Goal: Information Seeking & Learning: Learn about a topic

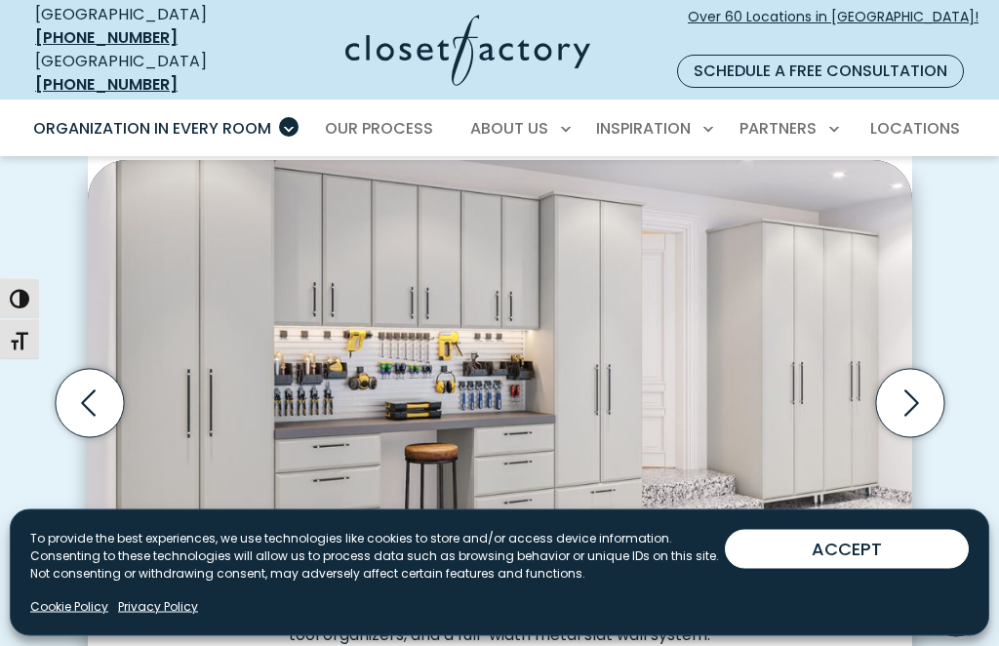
scroll to position [490, 0]
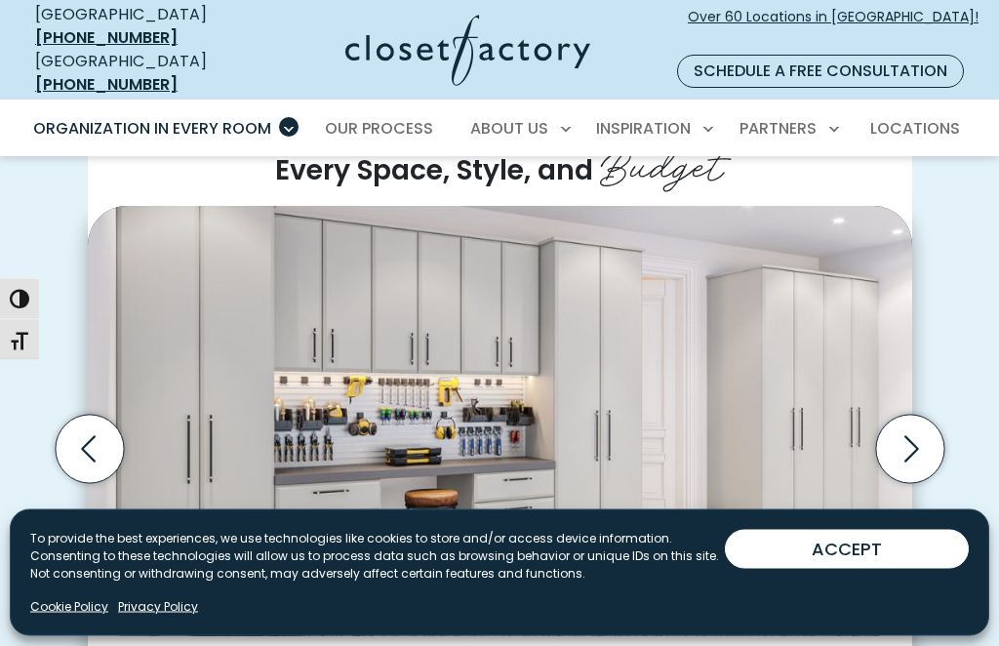
click at [903, 424] on icon "Next slide" at bounding box center [909, 450] width 68 height 68
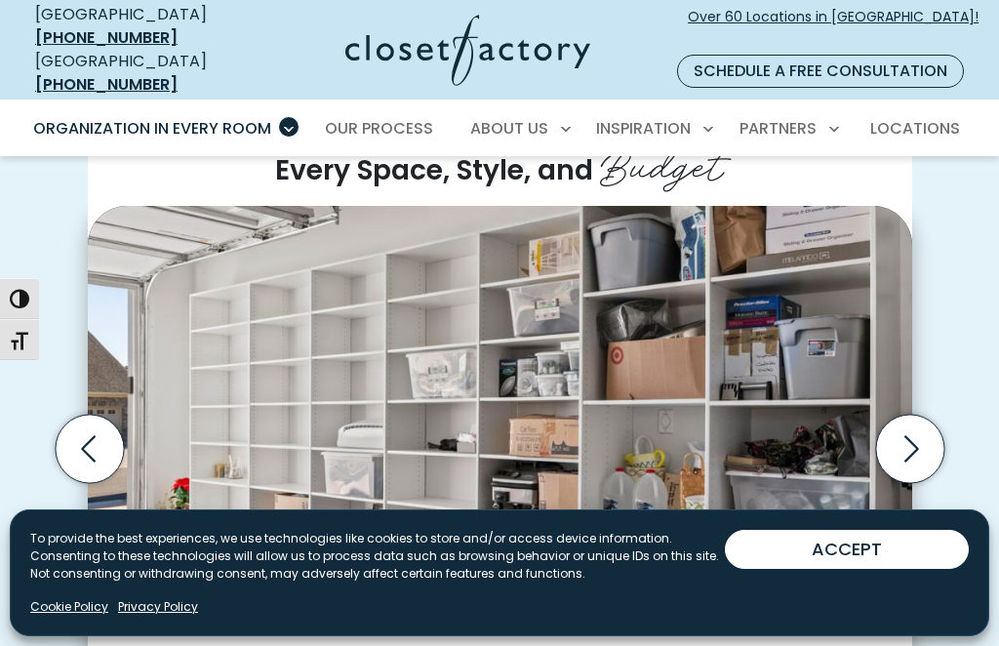
click at [902, 426] on icon "Next slide" at bounding box center [909, 449] width 68 height 68
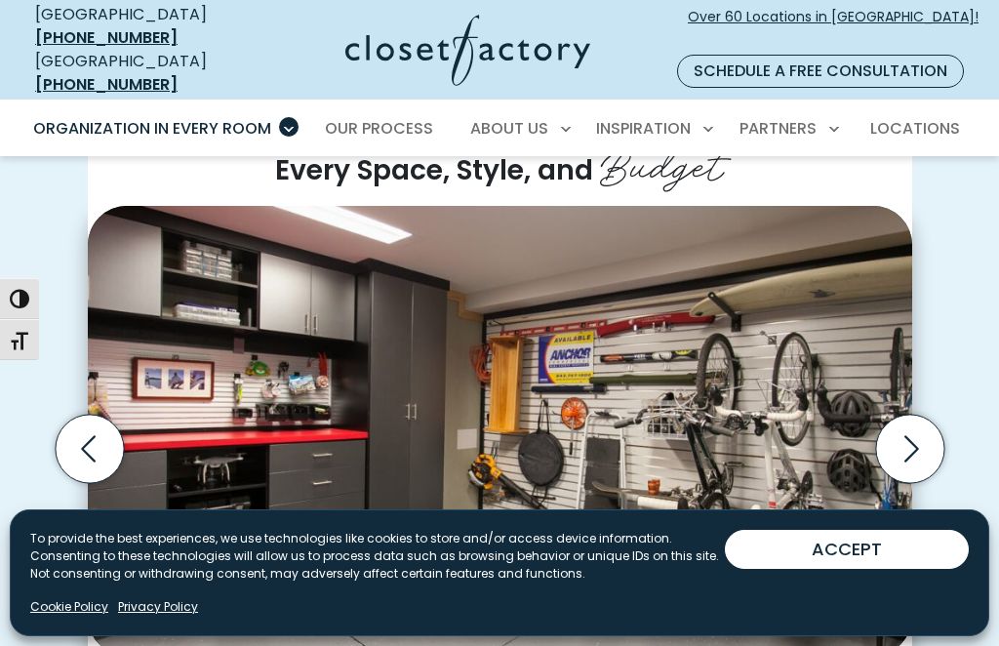
click at [912, 427] on icon "Next slide" at bounding box center [909, 449] width 68 height 68
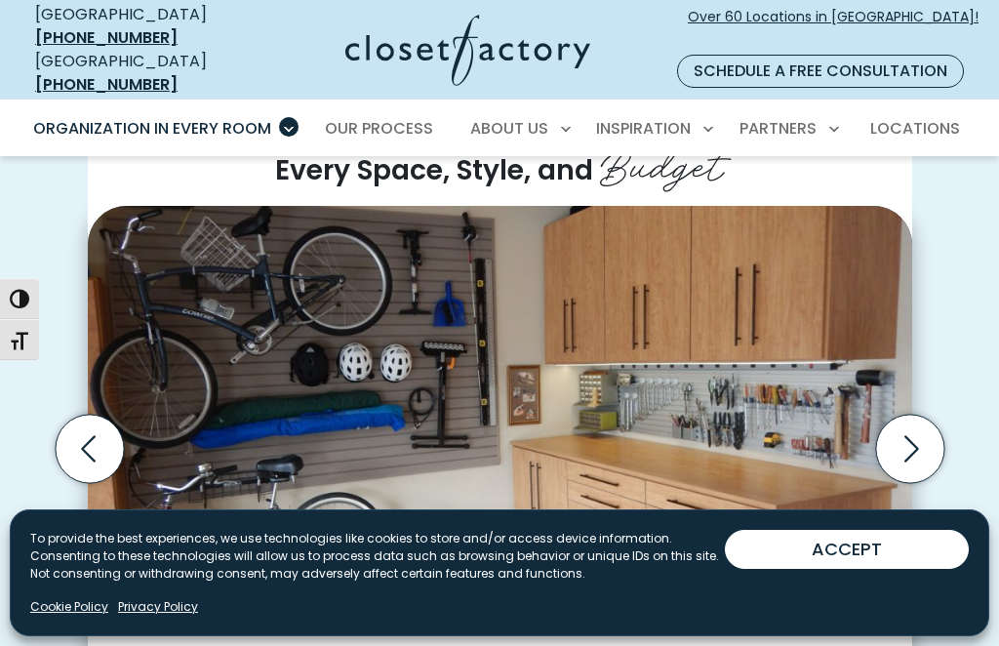
click at [921, 429] on icon "Next slide" at bounding box center [909, 449] width 68 height 68
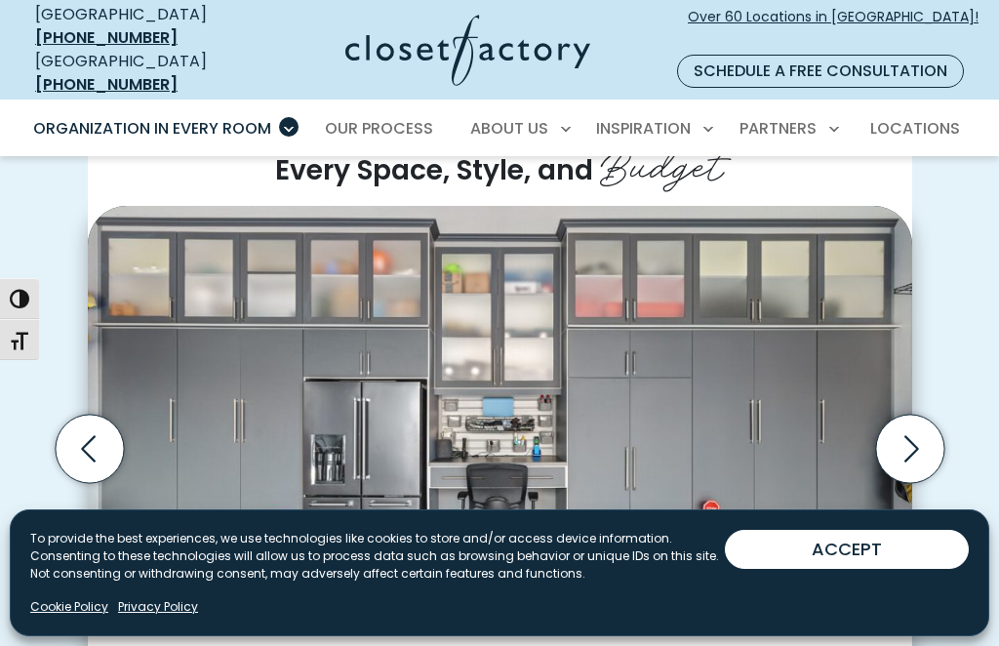
click at [911, 420] on icon "Next slide" at bounding box center [909, 449] width 68 height 68
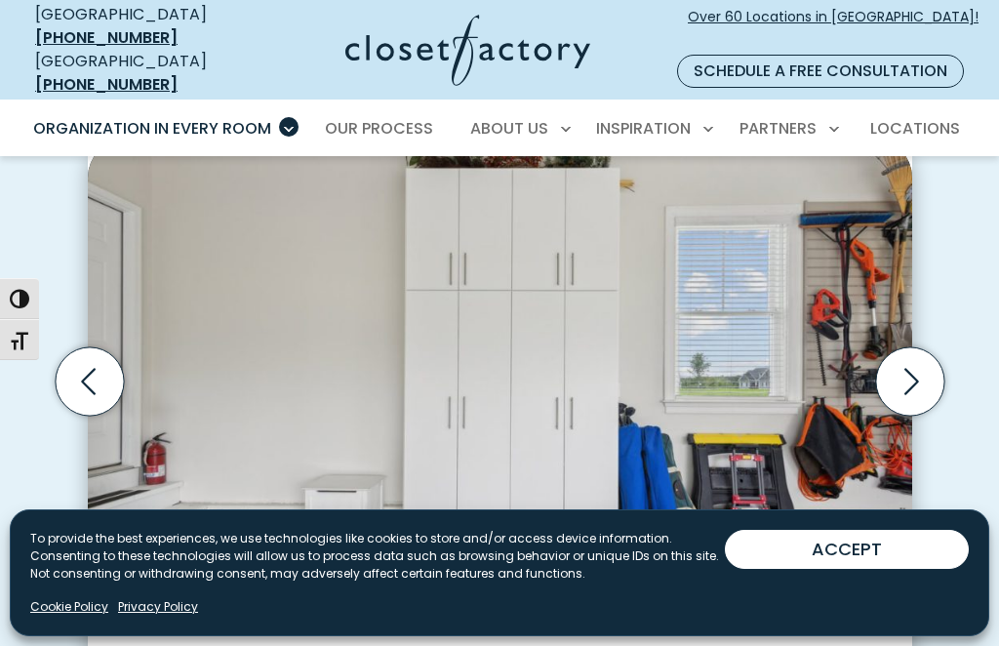
scroll to position [534, 0]
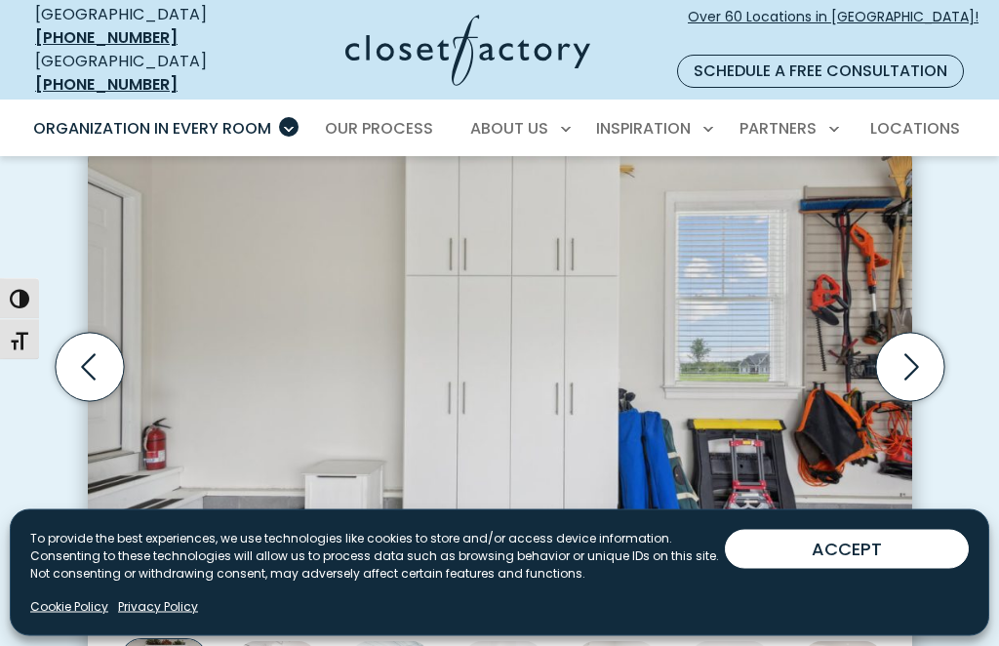
click at [912, 354] on icon "Next slide" at bounding box center [911, 367] width 15 height 26
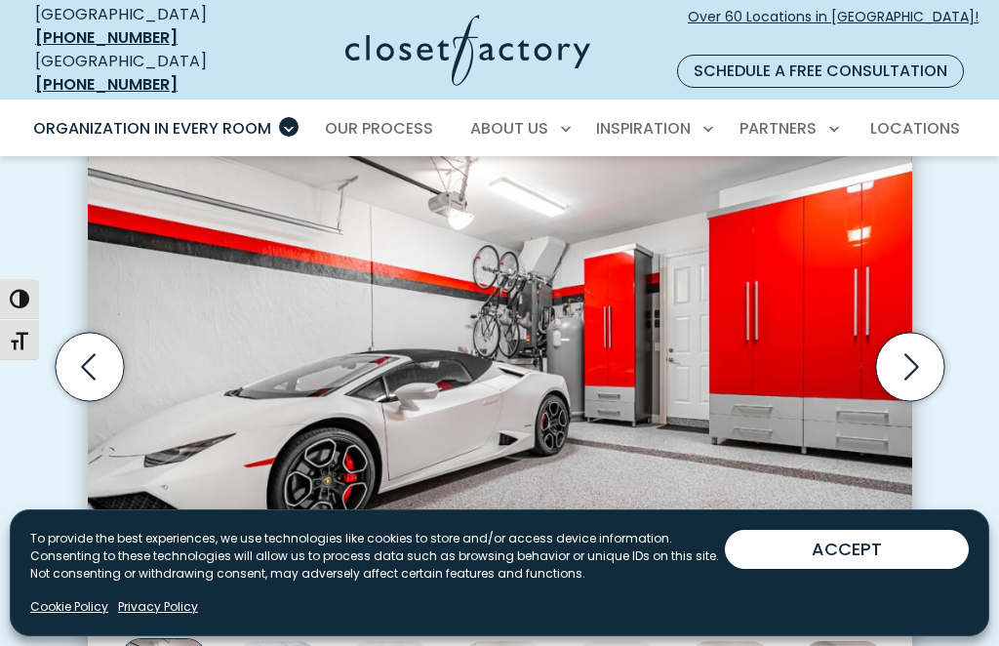
click at [912, 349] on icon "Next slide" at bounding box center [909, 367] width 68 height 68
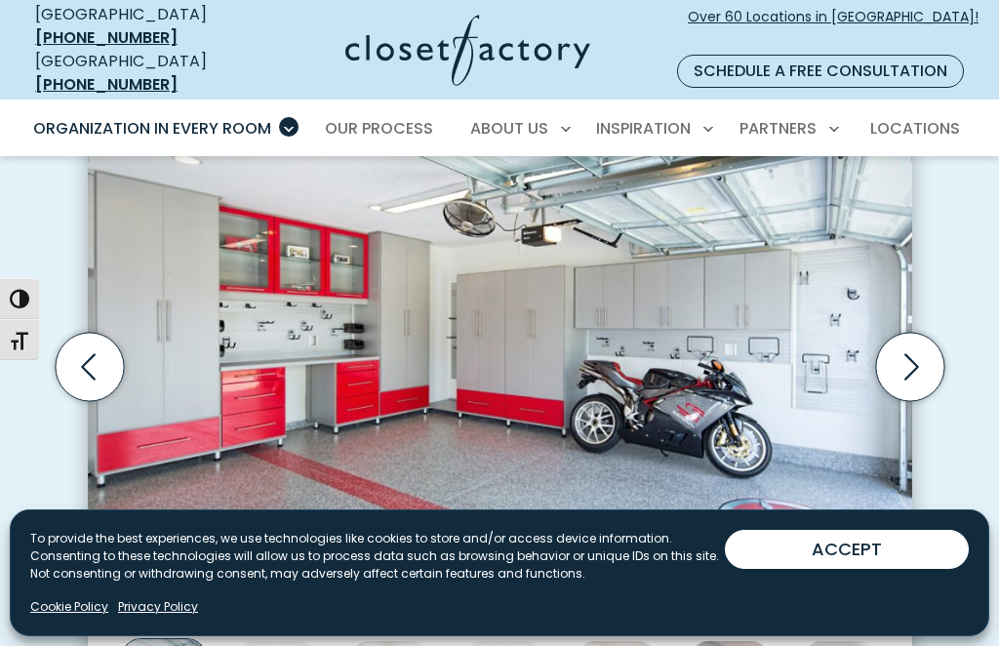
click at [92, 357] on icon "Previous slide" at bounding box center [89, 367] width 68 height 68
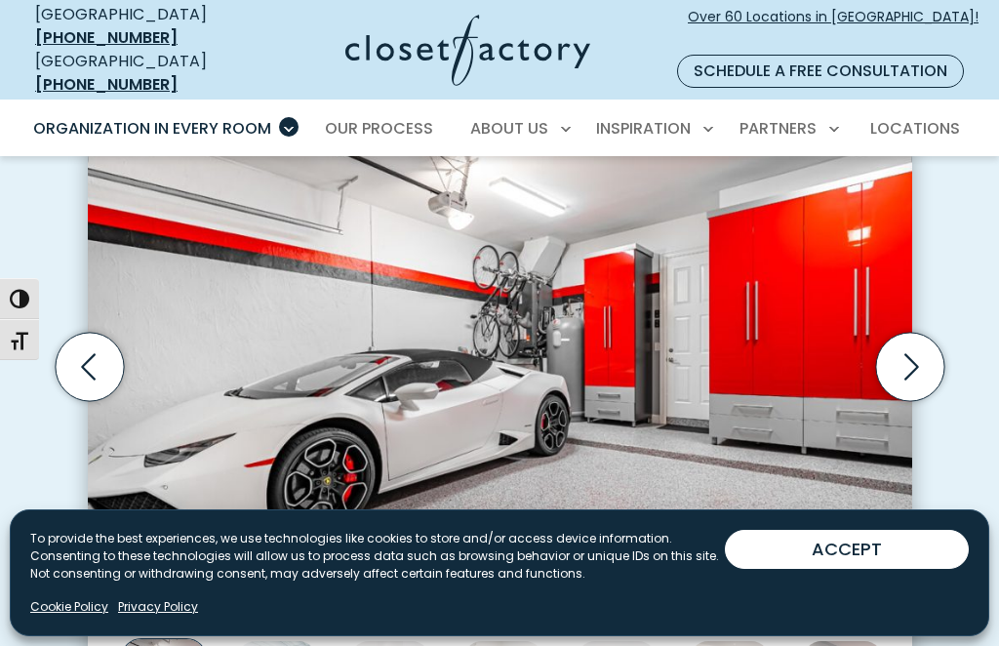
click at [904, 344] on icon "Next slide" at bounding box center [909, 367] width 68 height 68
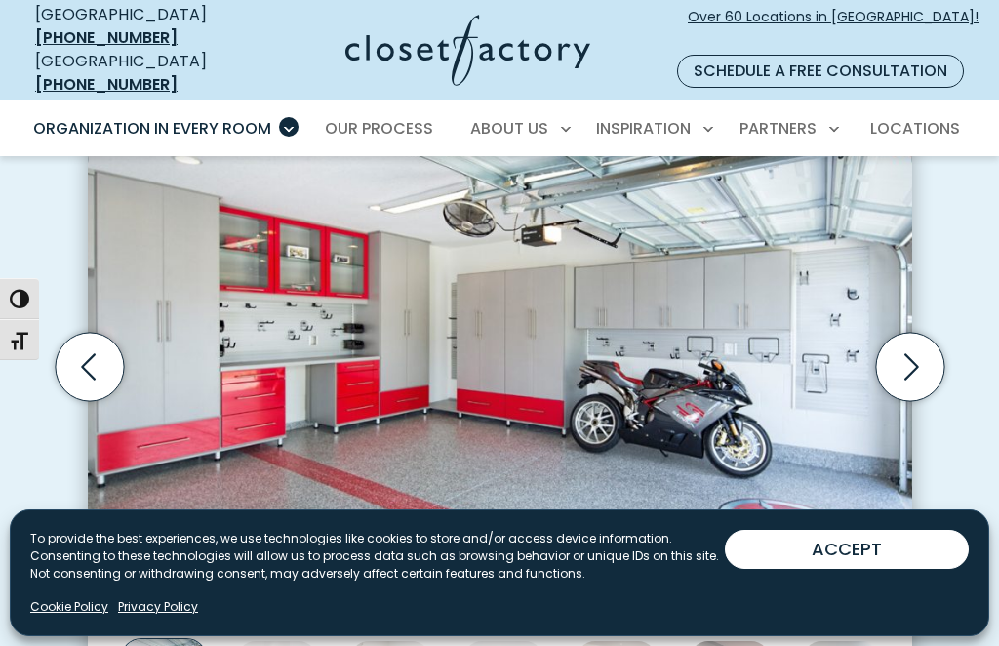
click at [904, 343] on icon "Next slide" at bounding box center [909, 367] width 68 height 68
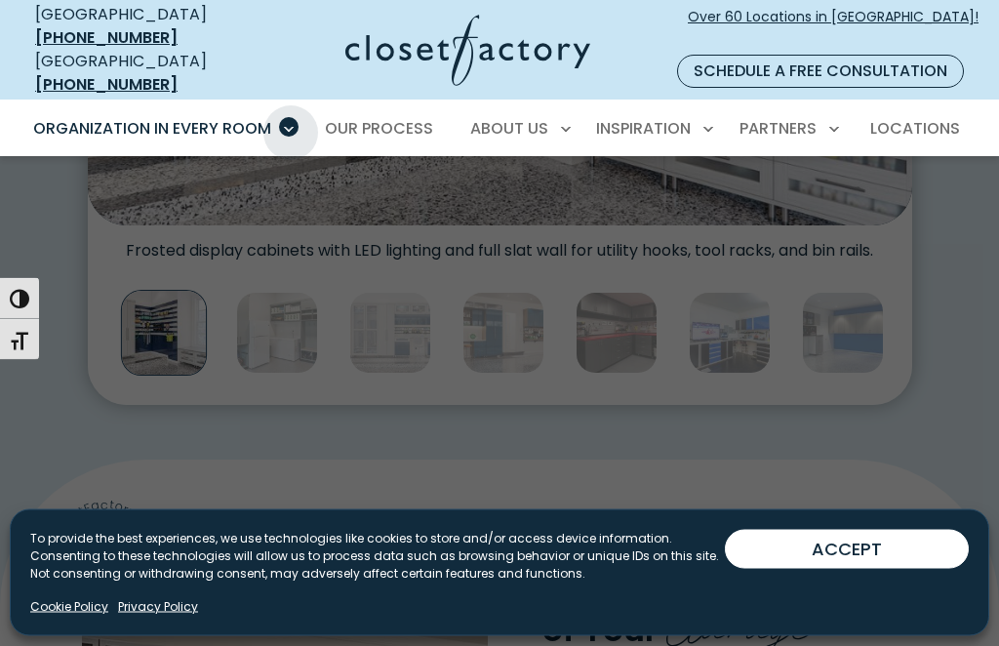
scroll to position [883, 0]
click at [91, 310] on span "Garage" at bounding box center [73, 320] width 59 height 20
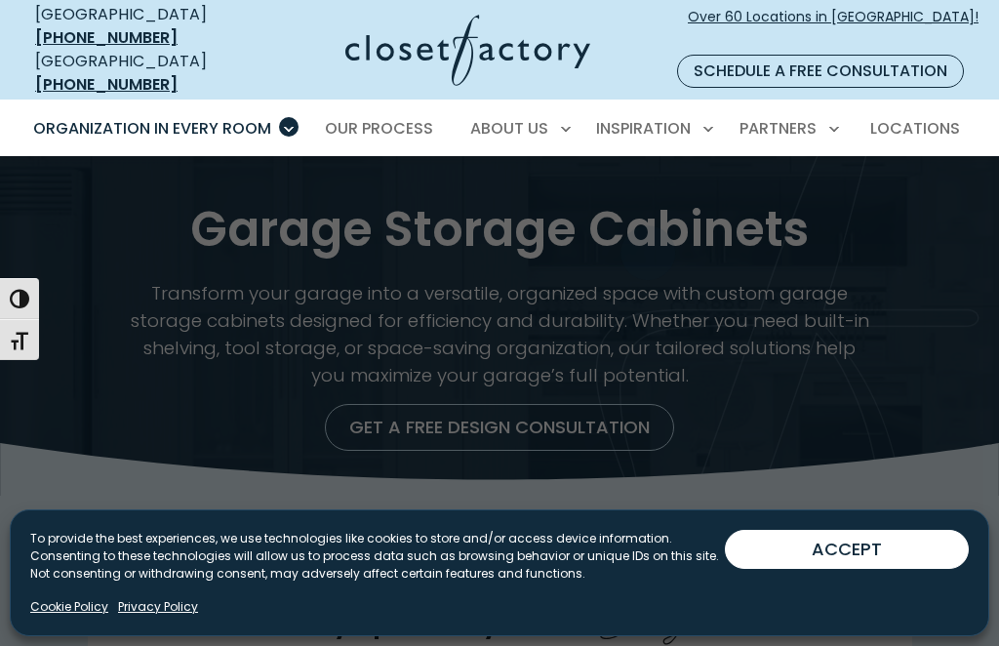
click at [644, 259] on span "Color & Finishes" at bounding box center [597, 269] width 124 height 20
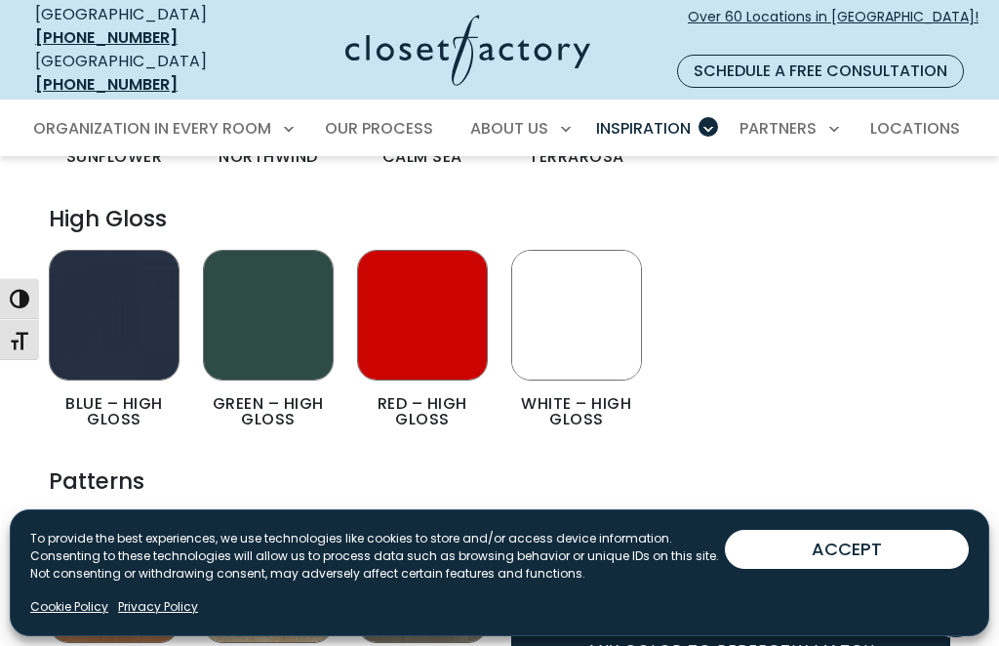
scroll to position [2509, 0]
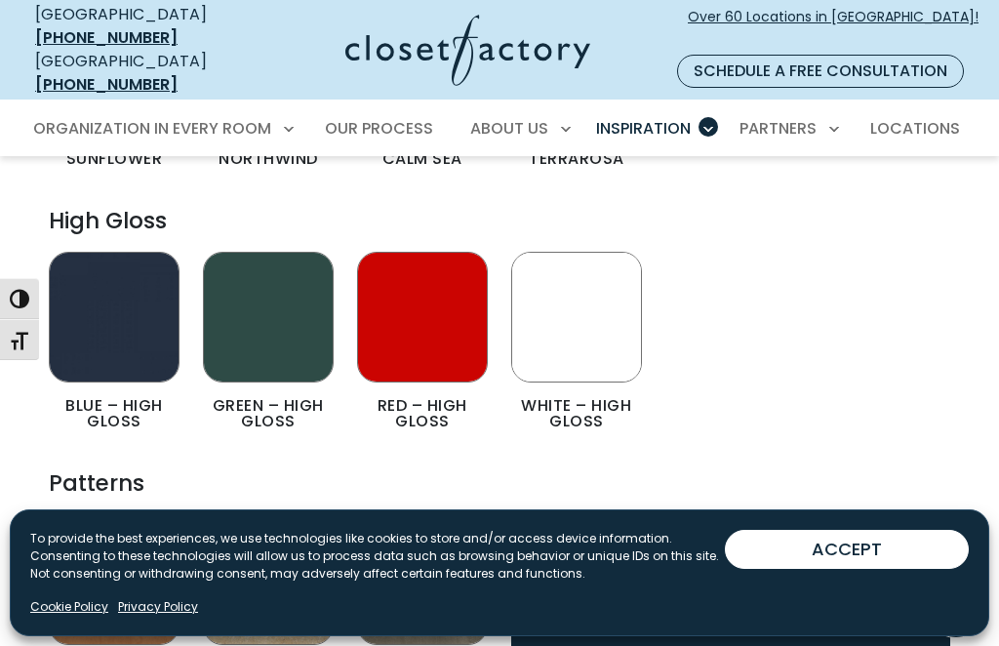
click at [591, 398] on figcaption "White – High Gloss" at bounding box center [576, 413] width 131 height 31
click at [605, 295] on img "Color & Finishes" at bounding box center [576, 317] width 131 height 131
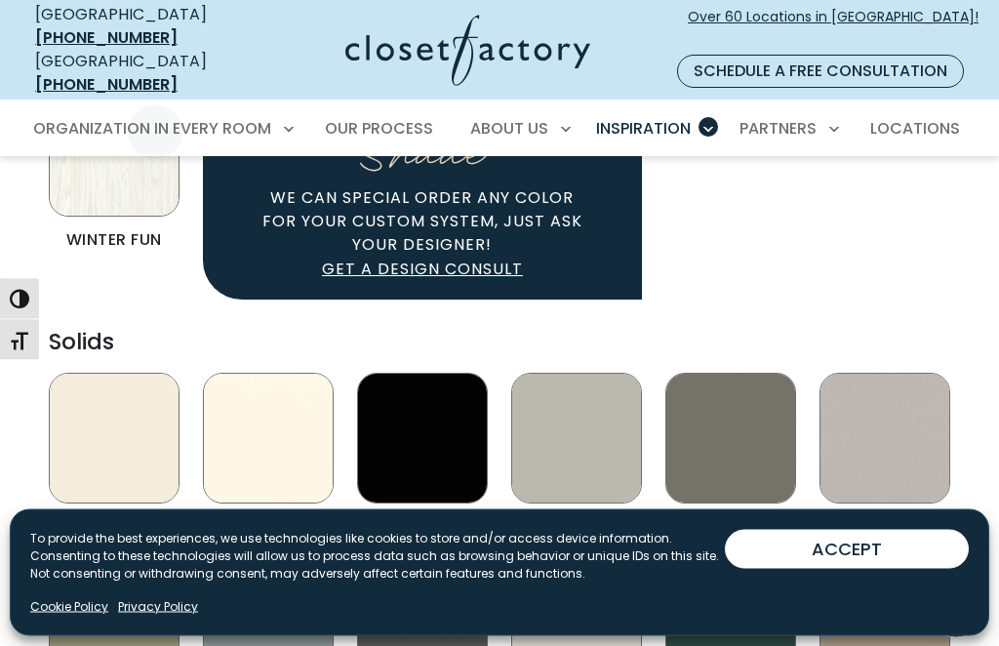
scroll to position [1755, 0]
click at [390, 121] on link "Our Process" at bounding box center [378, 128] width 147 height 55
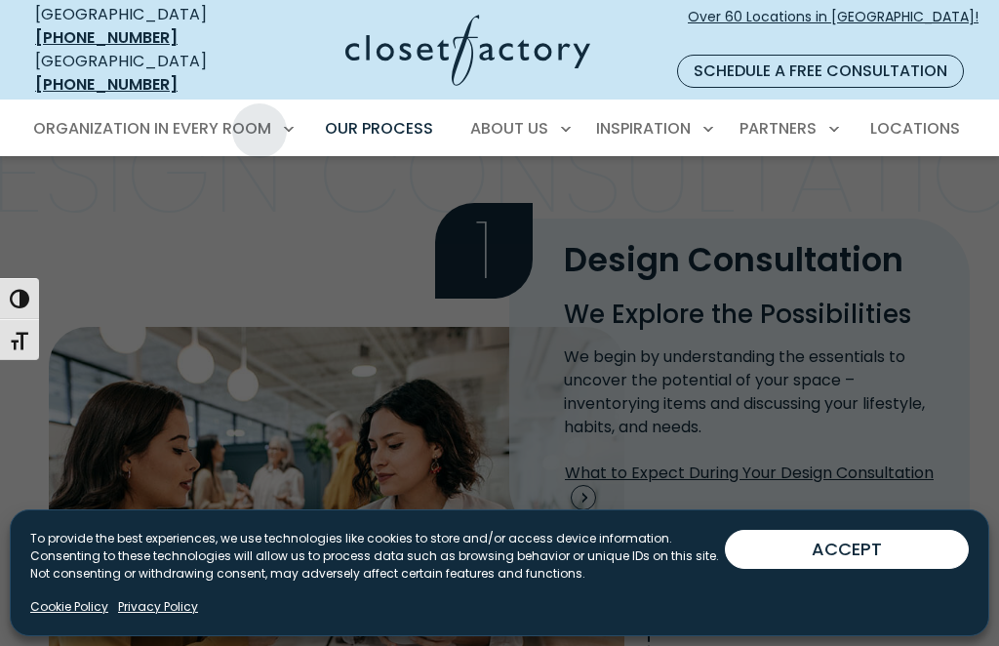
scroll to position [86, 0]
click at [881, 525] on div "Manage Consent To provide the best experiences, we use technologies like cookie…" at bounding box center [499, 572] width 979 height 127
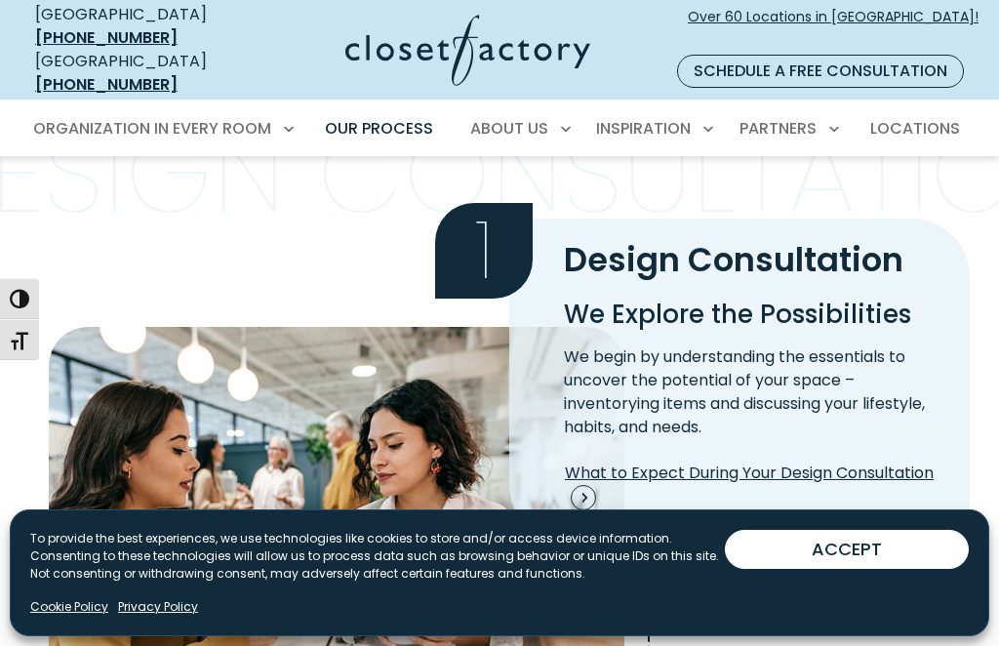
click at [887, 551] on button "ACCEPT" at bounding box center [847, 549] width 244 height 39
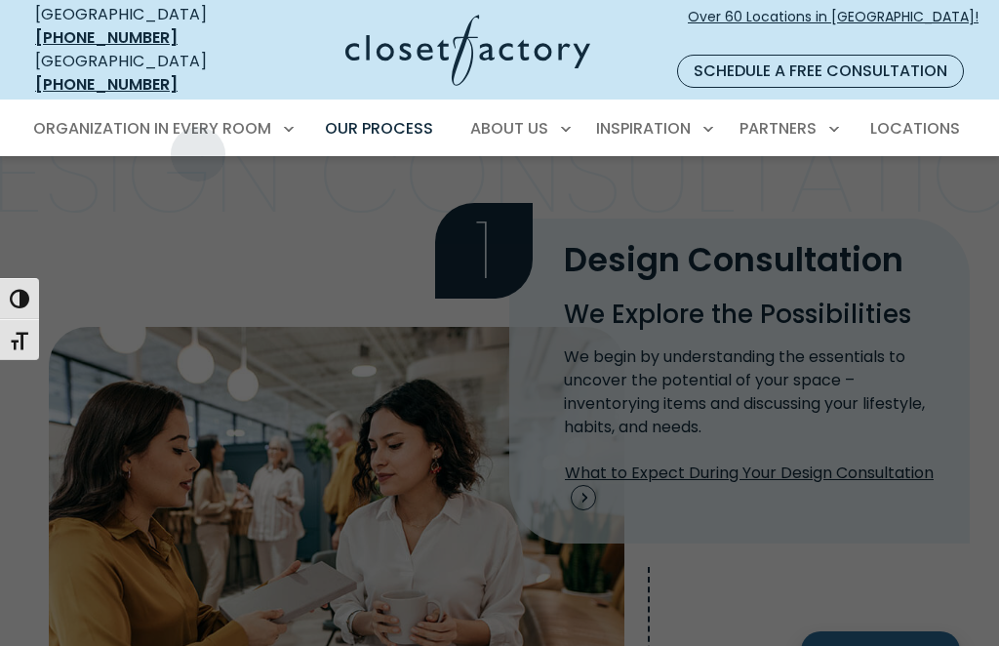
scroll to position [0, 0]
click at [109, 440] on span "Wall Units" at bounding box center [83, 450] width 79 height 20
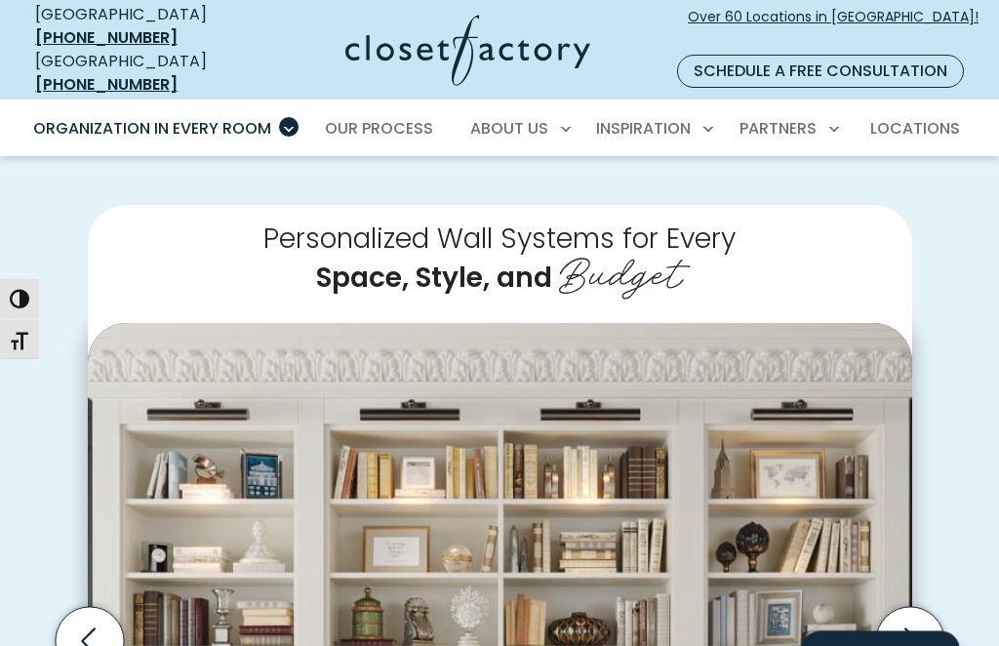
scroll to position [341, 0]
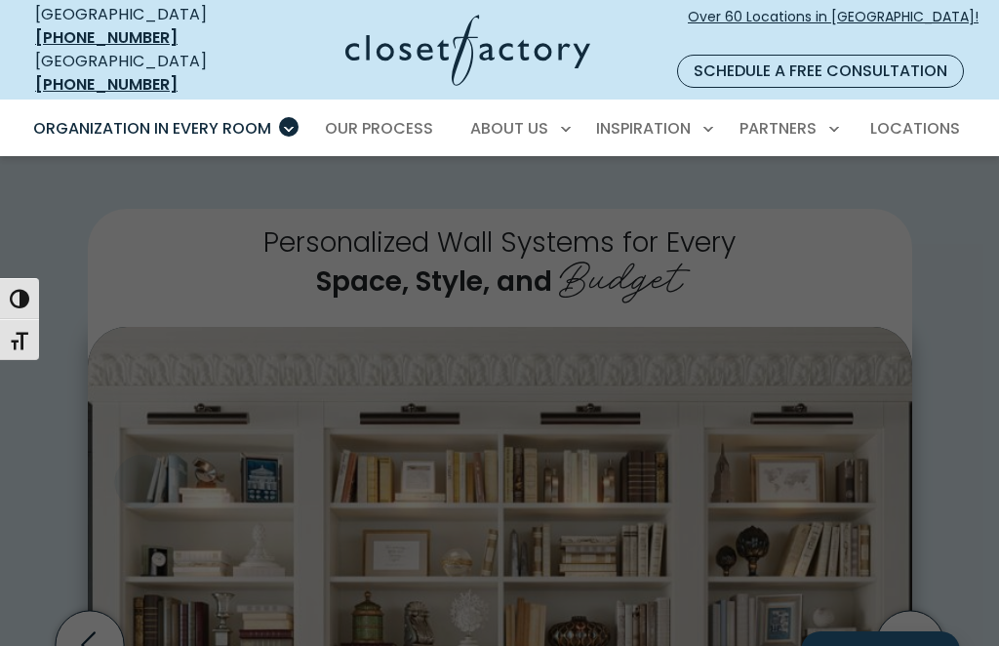
click at [139, 476] on span "Laundry Room" at bounding box center [98, 486] width 109 height 20
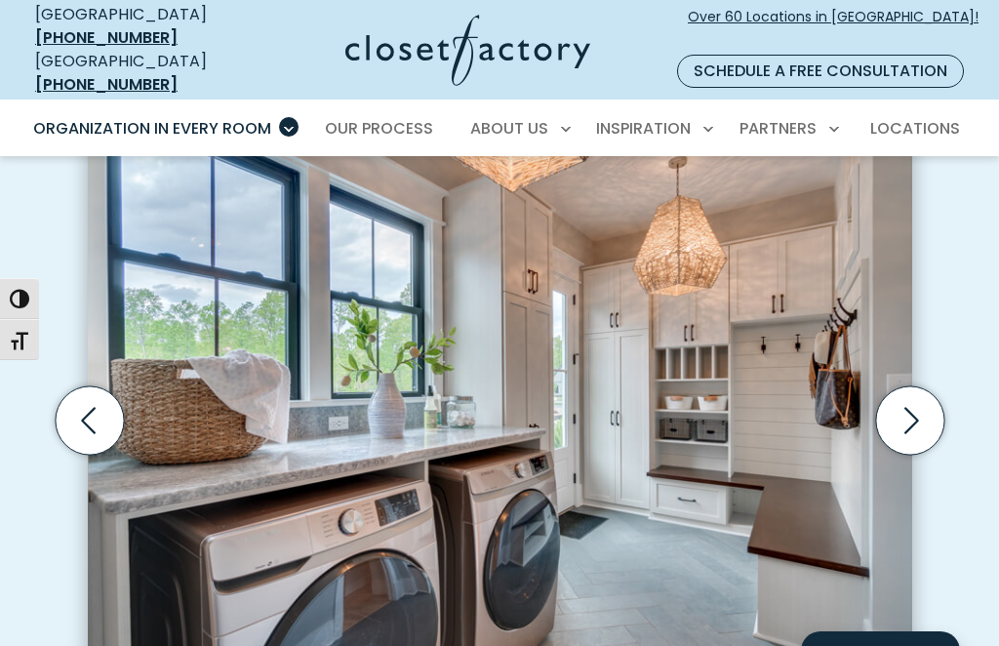
click at [908, 396] on icon "Next slide" at bounding box center [909, 419] width 68 height 68
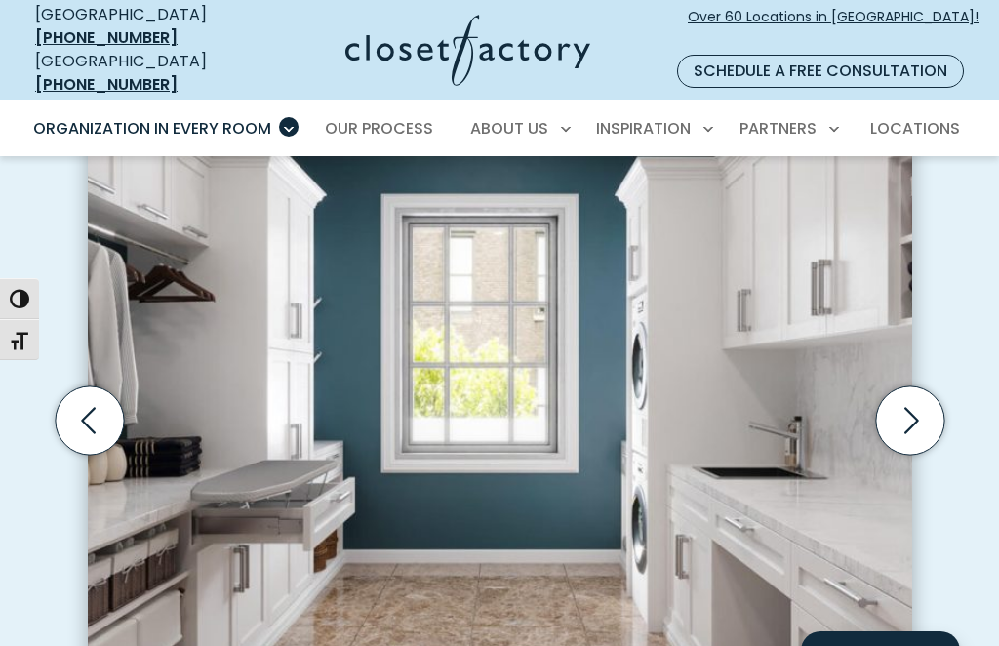
click at [916, 407] on icon "Next slide" at bounding box center [911, 420] width 15 height 26
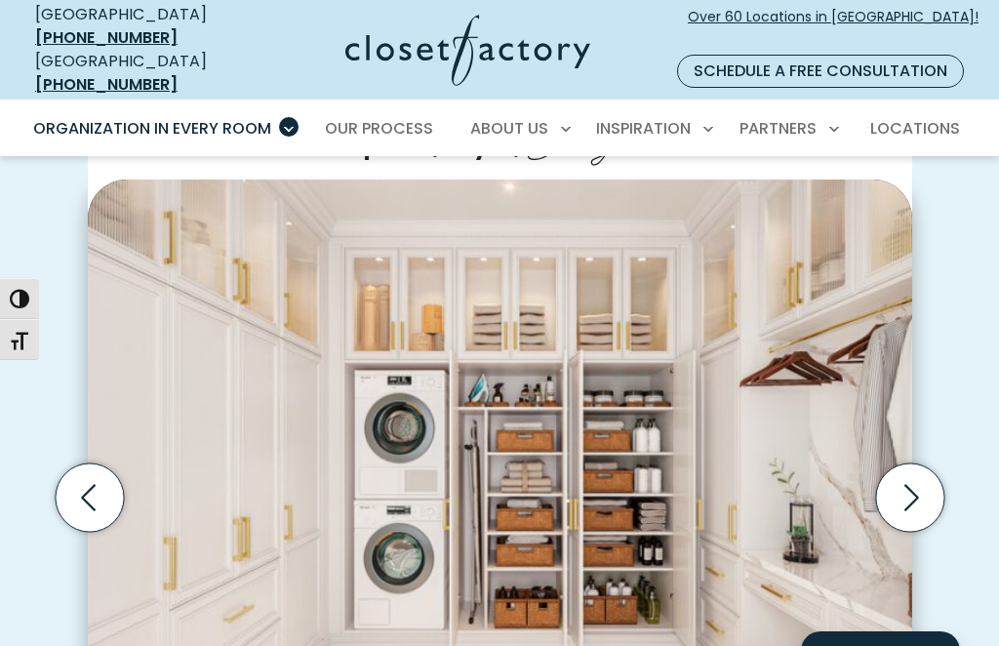
scroll to position [468, 0]
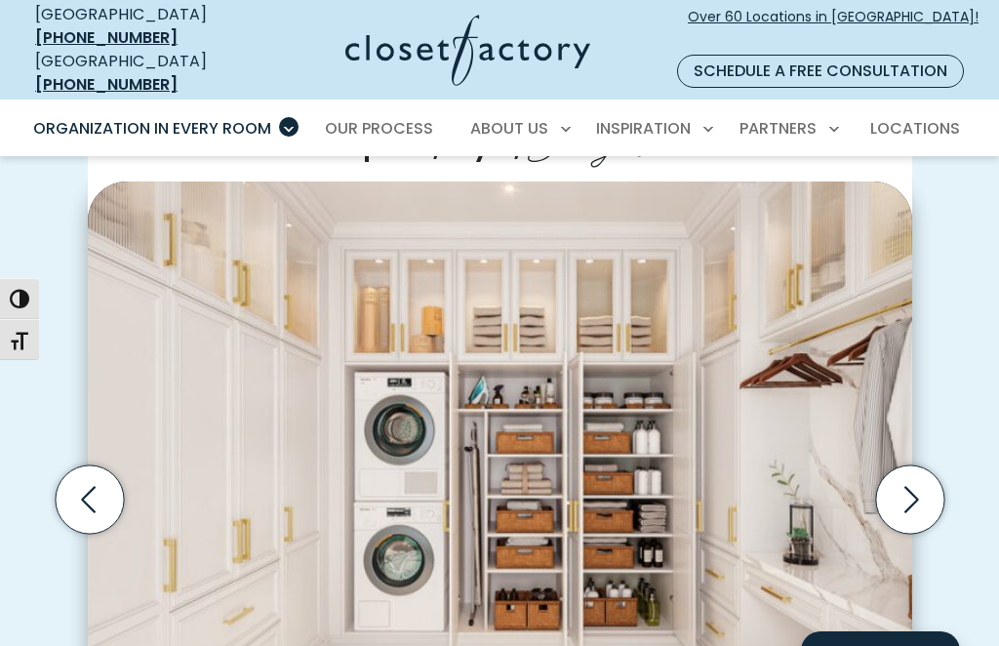
click at [901, 479] on icon "Next slide" at bounding box center [909, 498] width 68 height 68
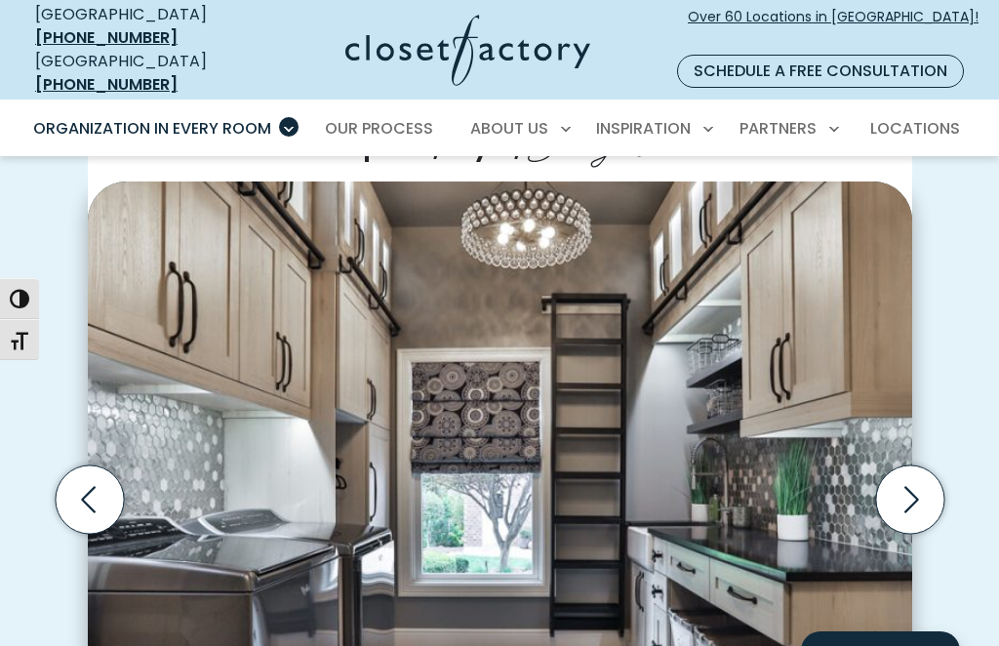
click at [916, 486] on icon "Next slide" at bounding box center [911, 499] width 15 height 26
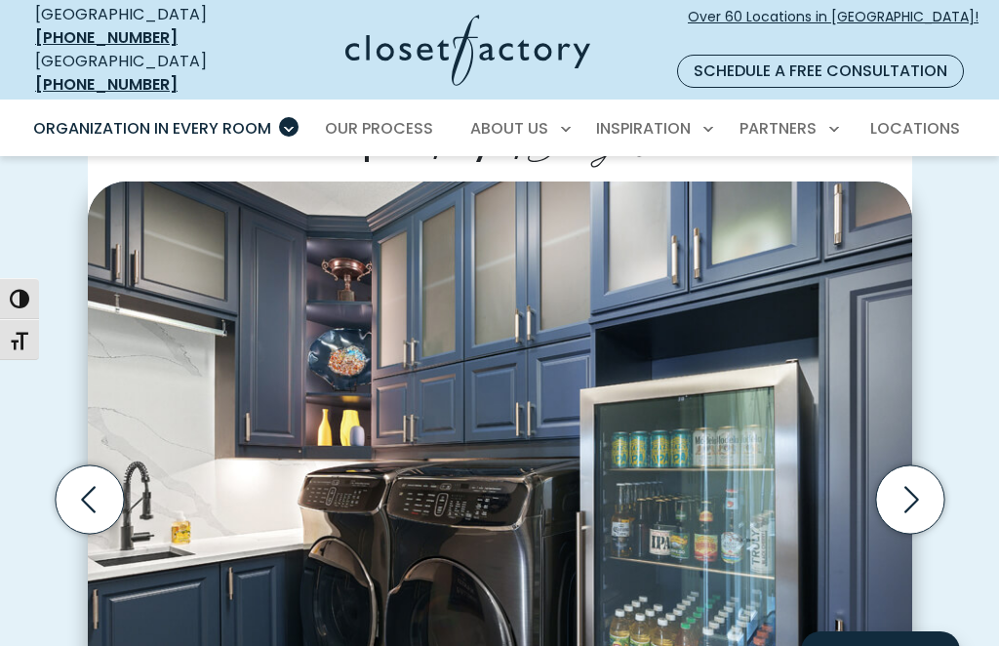
click at [921, 470] on icon "Next slide" at bounding box center [909, 498] width 68 height 68
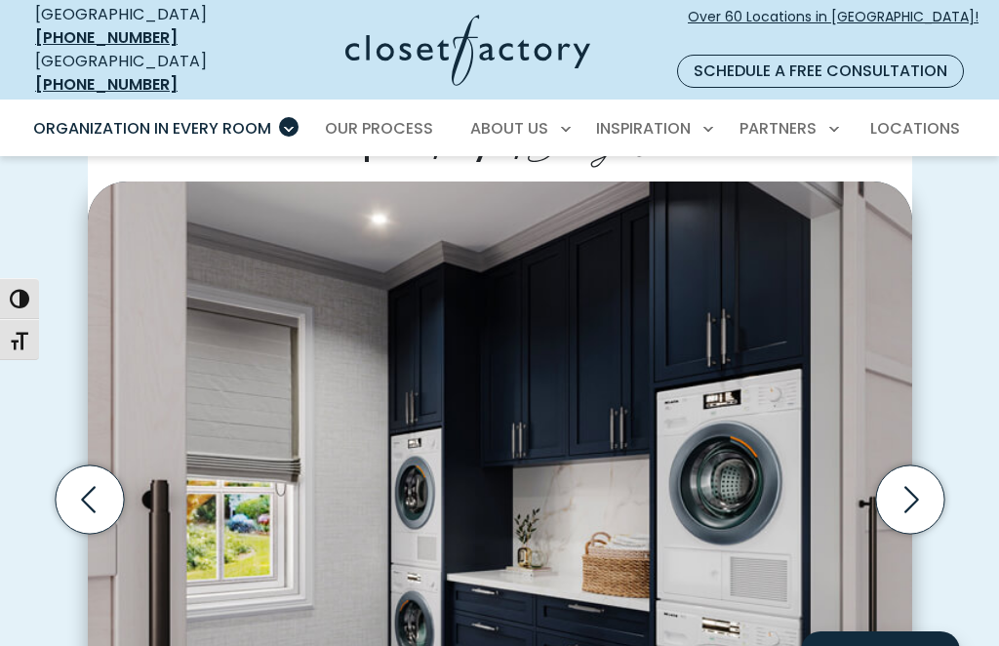
click at [914, 486] on icon "Next slide" at bounding box center [911, 499] width 15 height 26
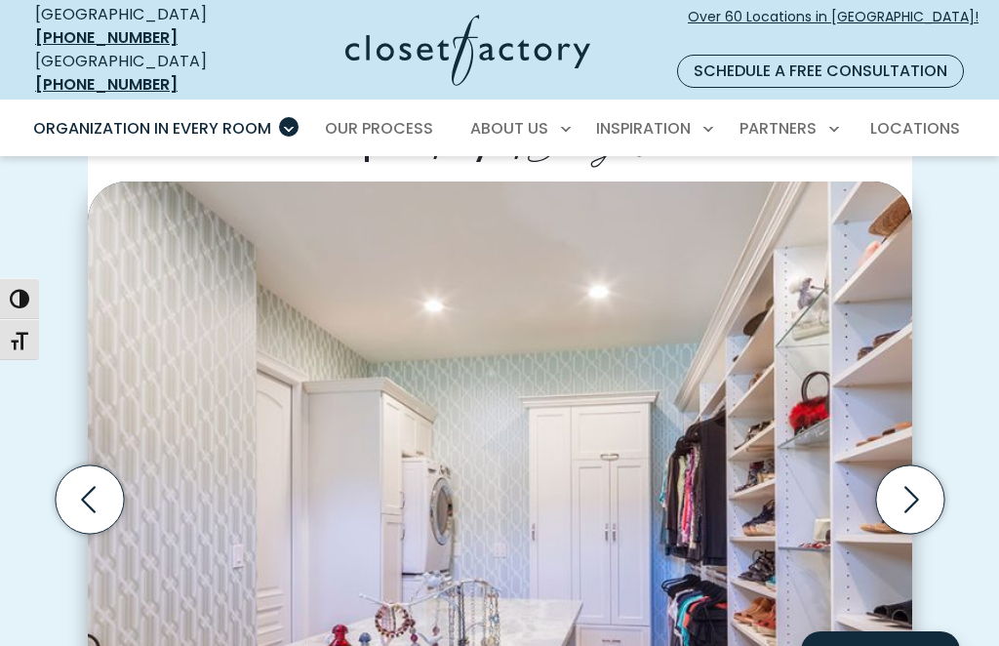
click at [914, 480] on icon "Next slide" at bounding box center [909, 498] width 68 height 68
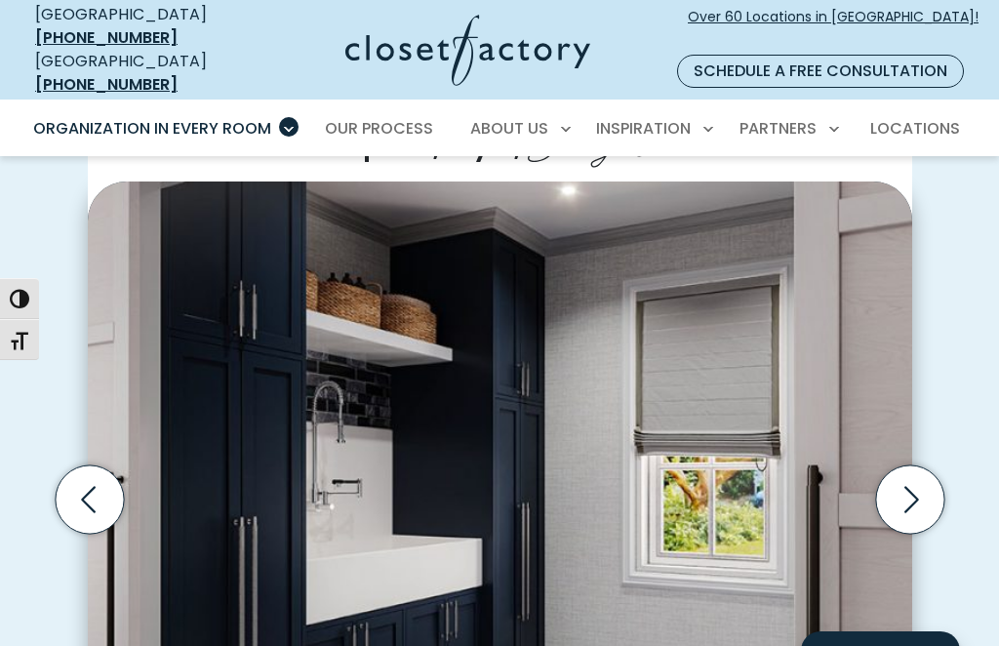
click at [77, 488] on icon "Previous slide" at bounding box center [89, 498] width 68 height 68
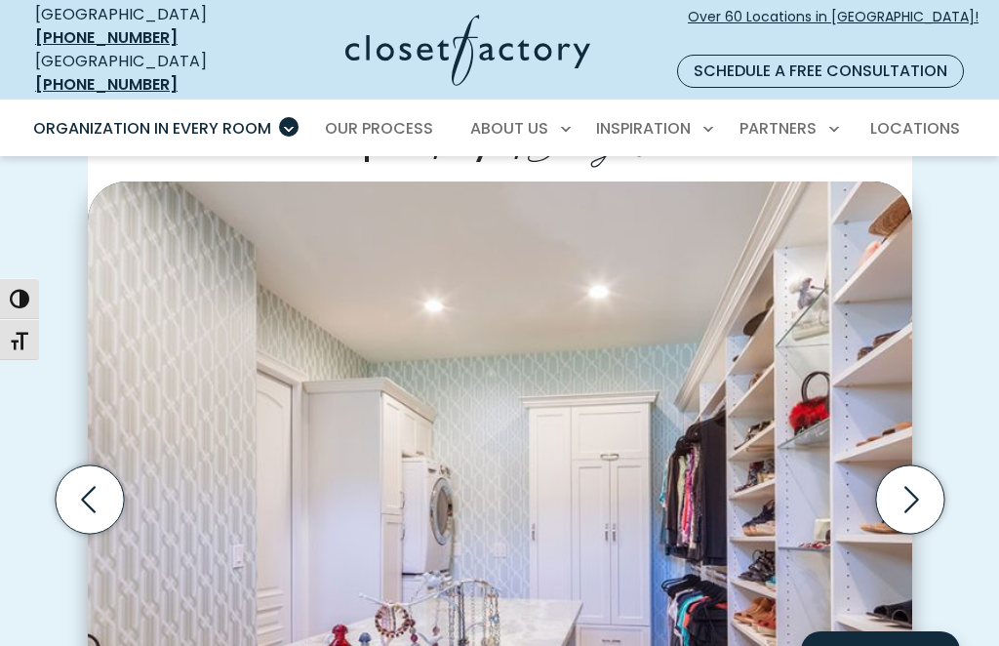
click at [914, 486] on icon "Next slide" at bounding box center [911, 499] width 15 height 26
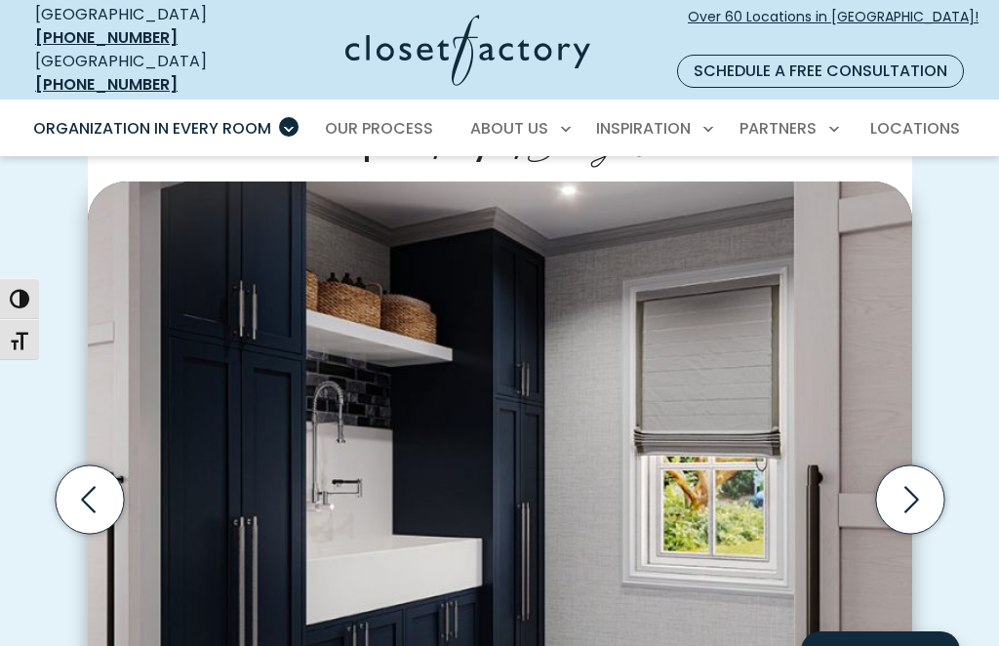
click at [915, 466] on icon "Next slide" at bounding box center [909, 498] width 68 height 68
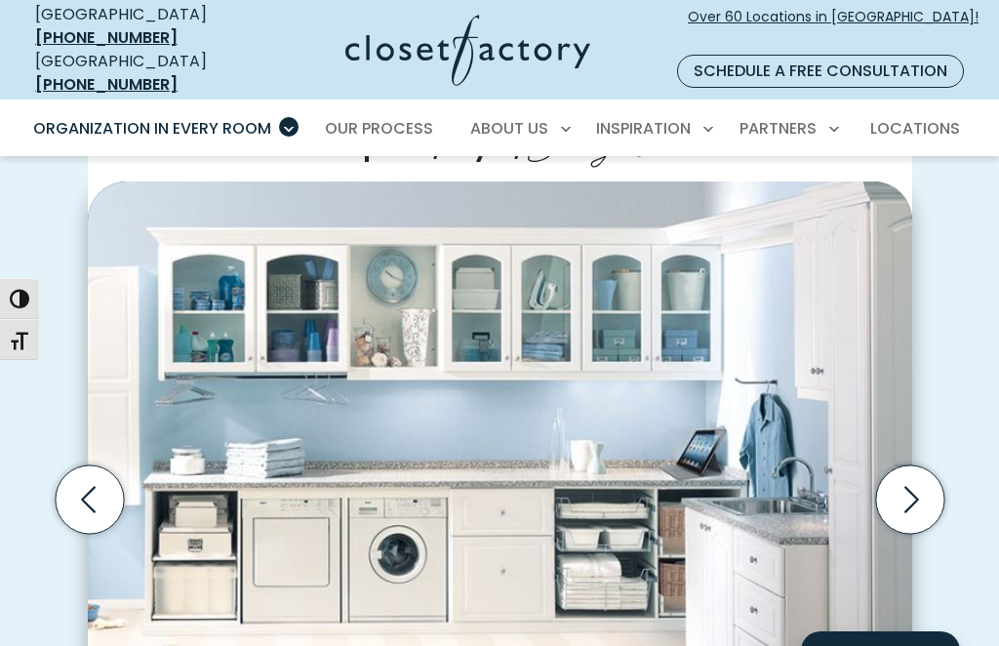
click at [915, 488] on icon "Next slide" at bounding box center [909, 498] width 68 height 68
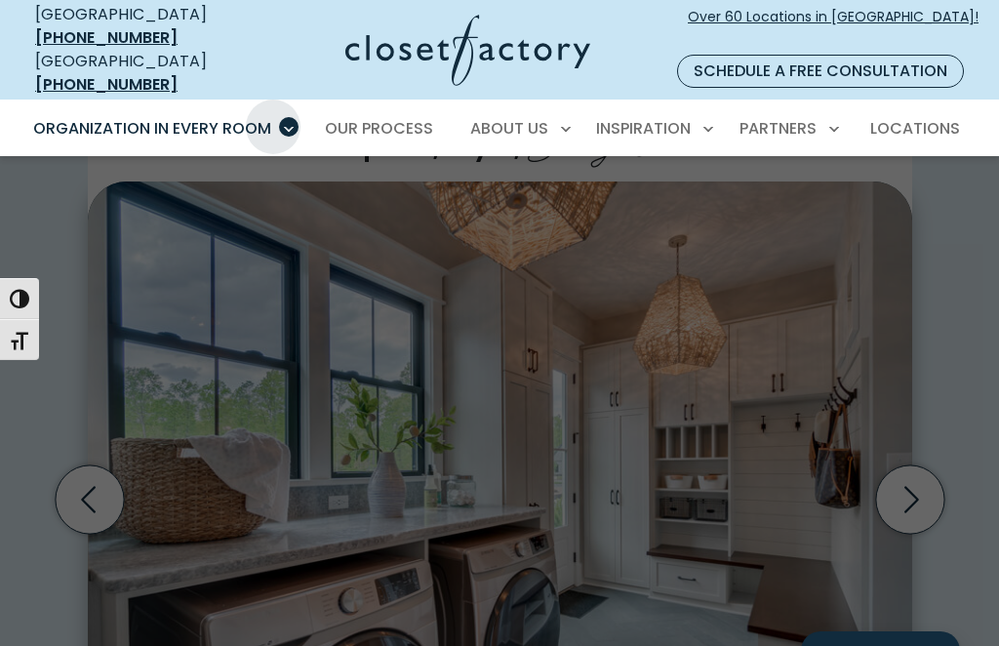
click at [118, 324] on link "Garage" at bounding box center [161, 342] width 293 height 36
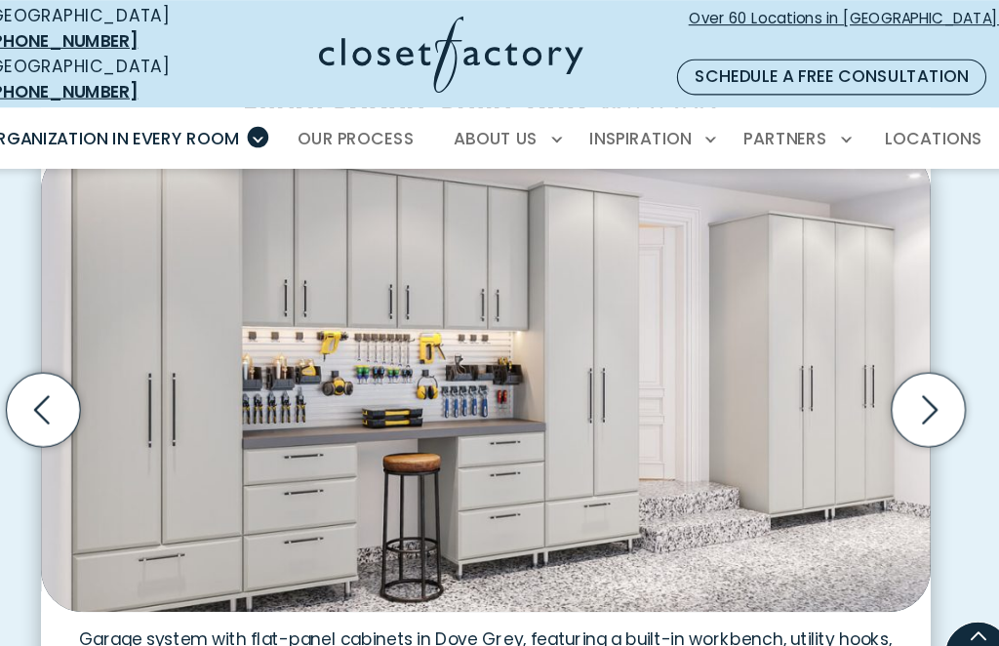
scroll to position [521, 0]
click at [875, 346] on icon "Next slide" at bounding box center [909, 380] width 68 height 68
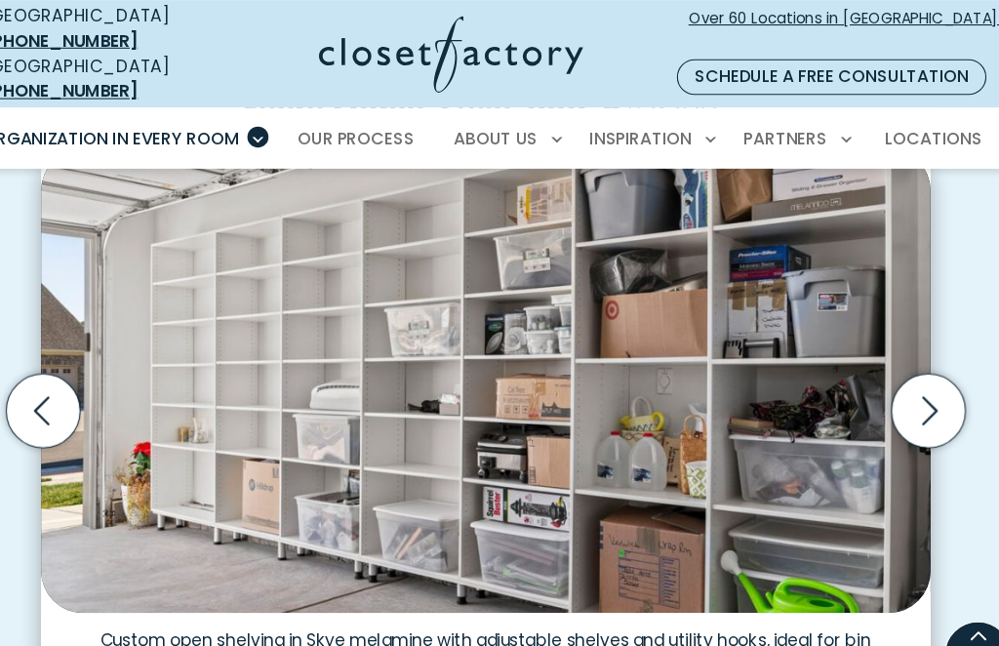
click at [904, 367] on icon "Next slide" at bounding box center [911, 380] width 15 height 26
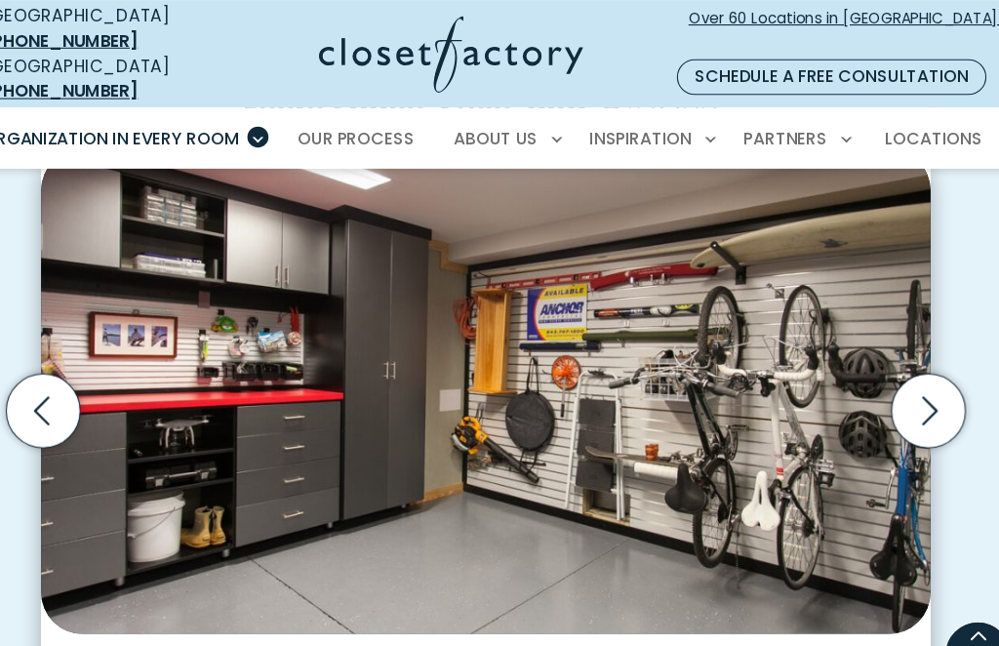
click at [875, 353] on icon "Next slide" at bounding box center [909, 380] width 68 height 68
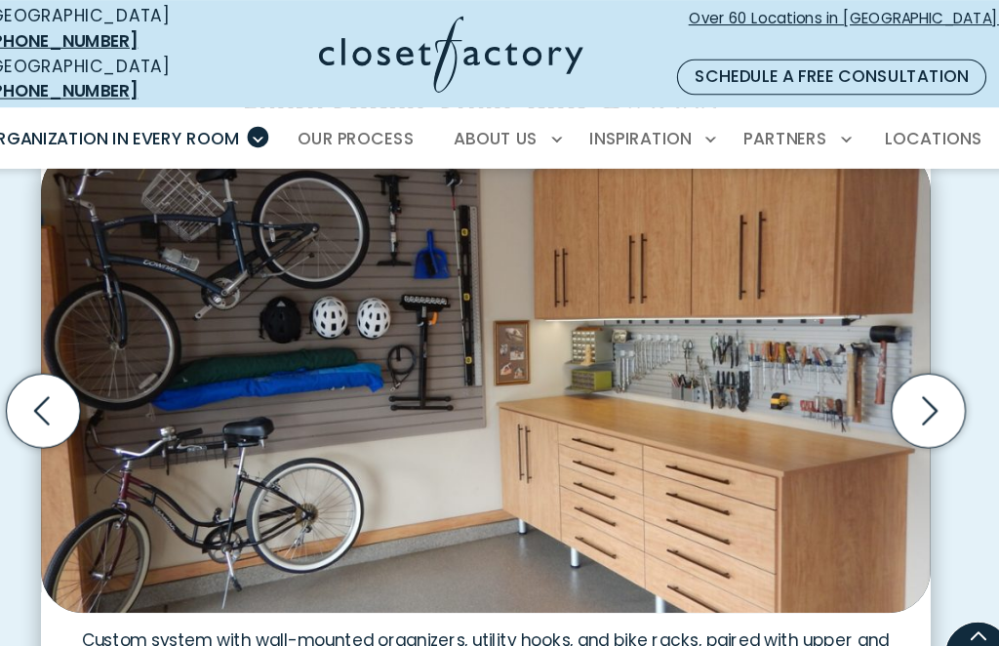
click at [55, 359] on icon "Previous slide" at bounding box center [89, 380] width 68 height 68
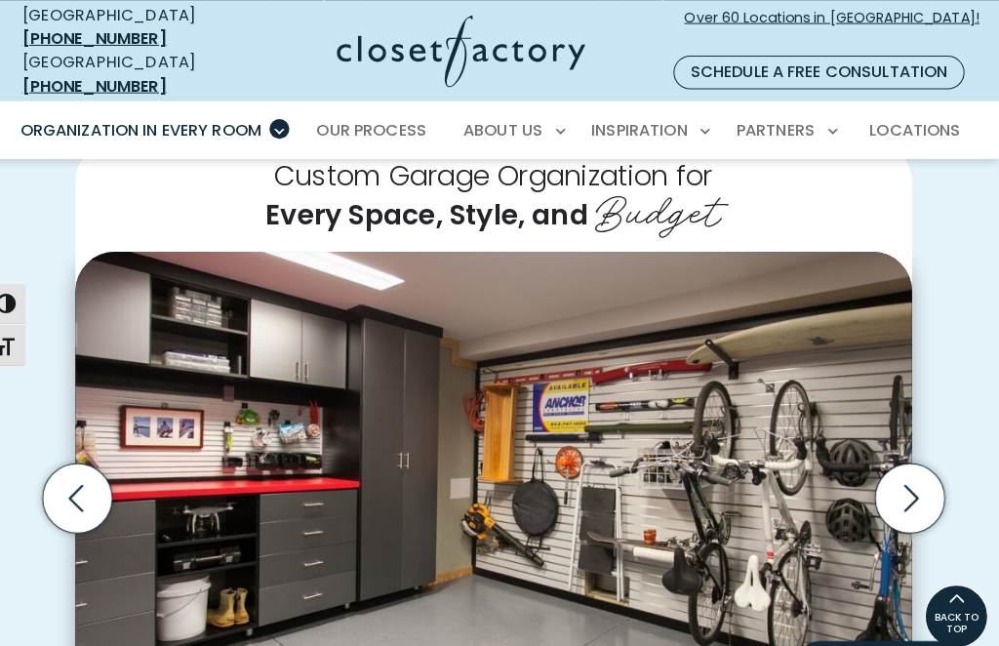
scroll to position [410, 0]
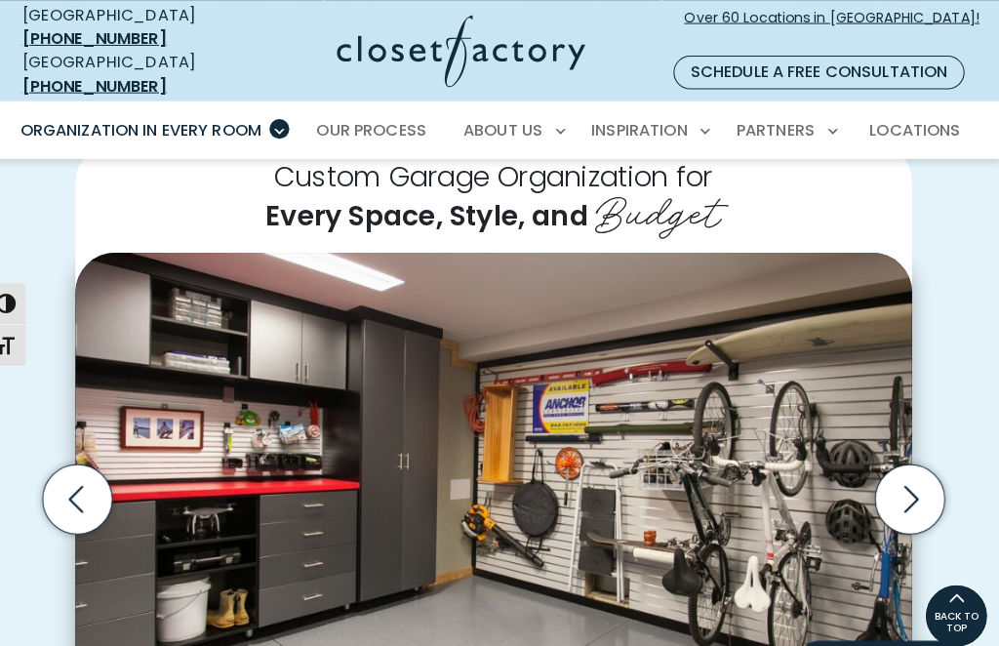
click at [892, 469] on icon "Next slide" at bounding box center [909, 491] width 68 height 68
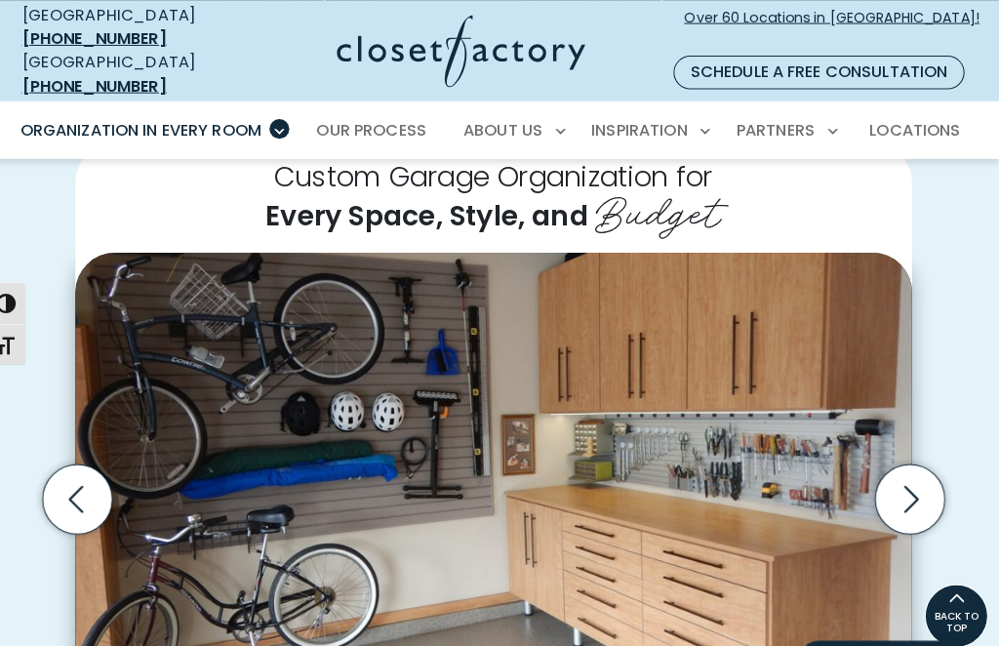
click at [894, 464] on icon "Next slide" at bounding box center [909, 491] width 68 height 68
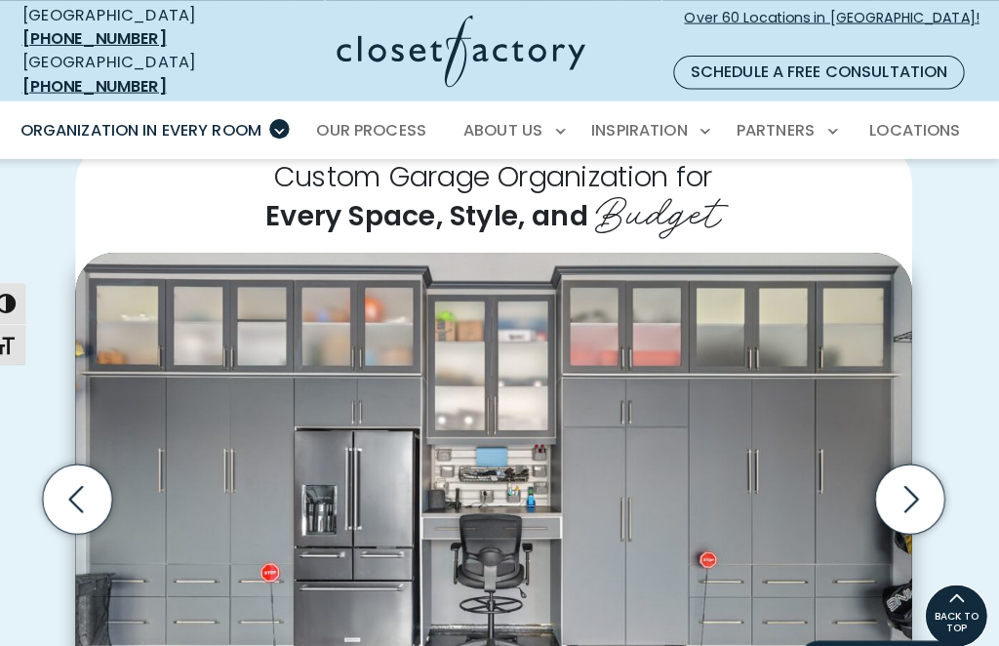
click at [906, 467] on icon "Next slide" at bounding box center [909, 491] width 68 height 68
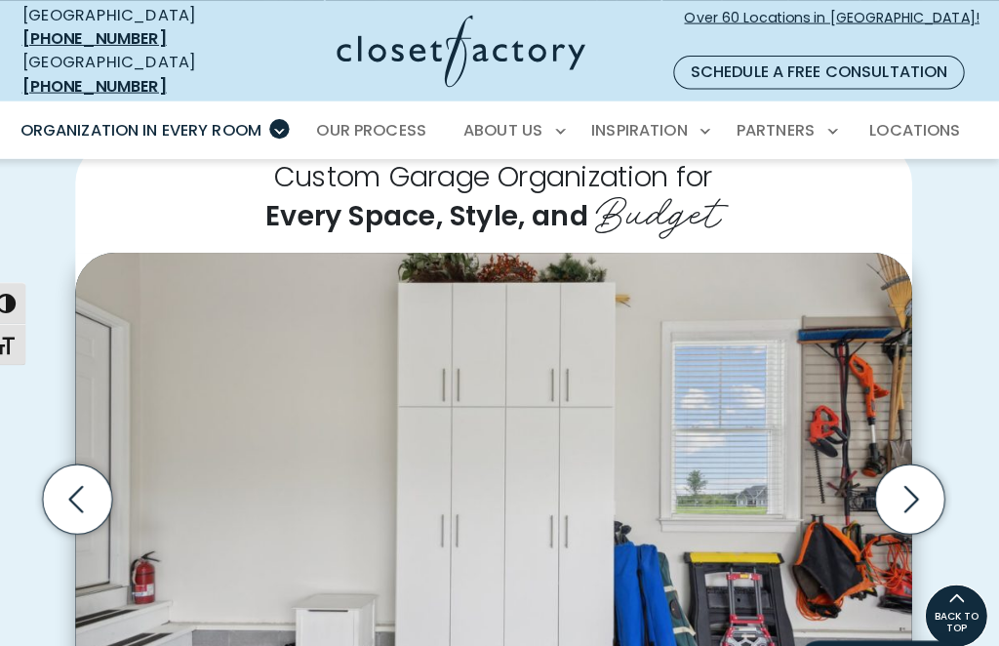
click at [904, 478] on icon "Next slide" at bounding box center [911, 491] width 15 height 26
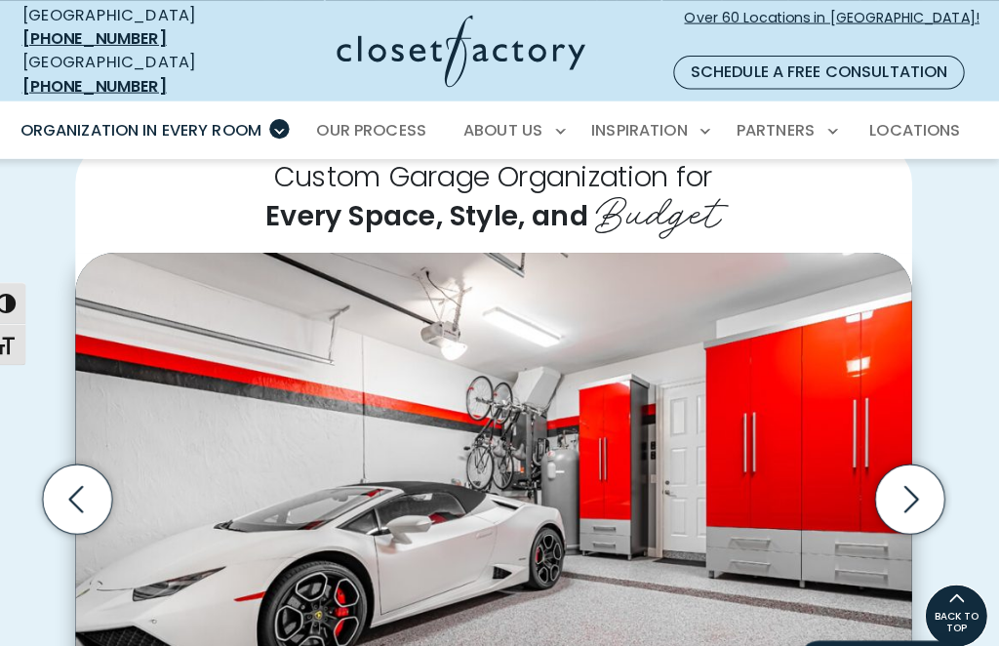
click at [896, 467] on icon "Next slide" at bounding box center [909, 491] width 68 height 68
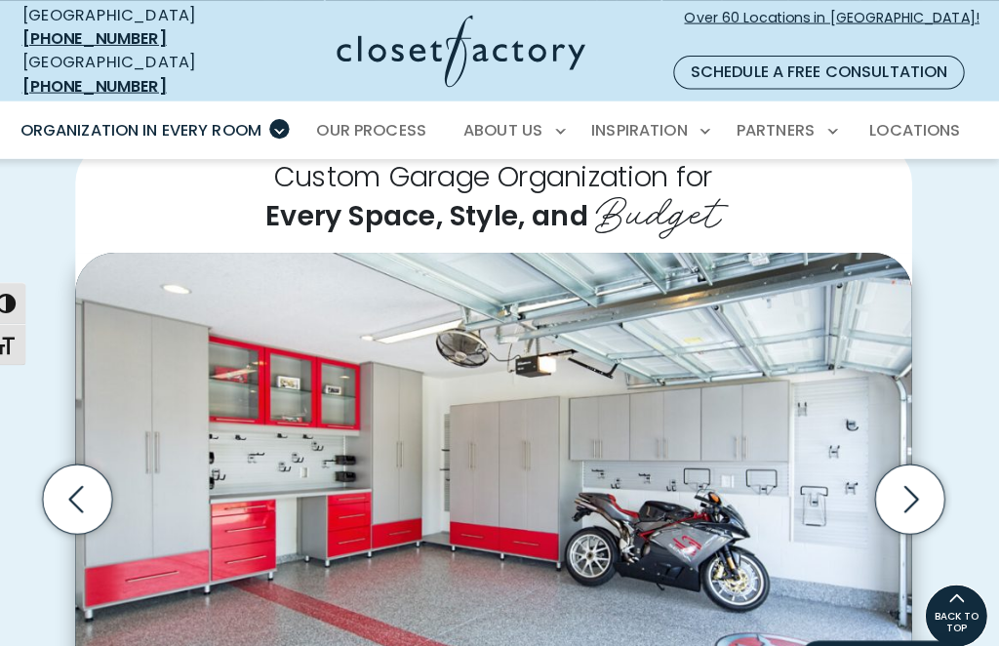
click at [908, 461] on icon "Next slide" at bounding box center [909, 491] width 68 height 68
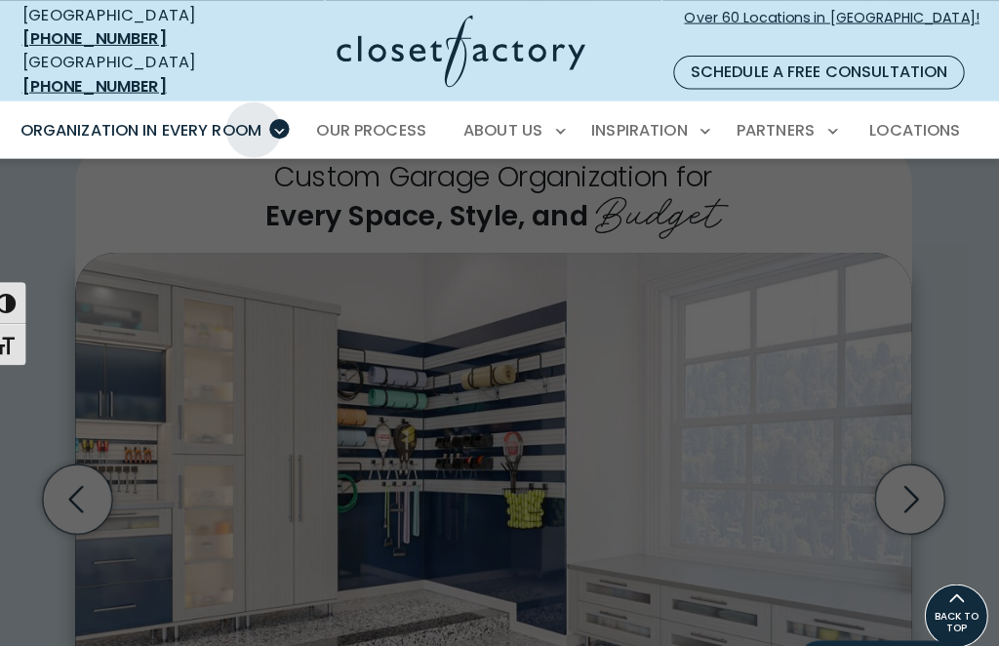
scroll to position [32, 0]
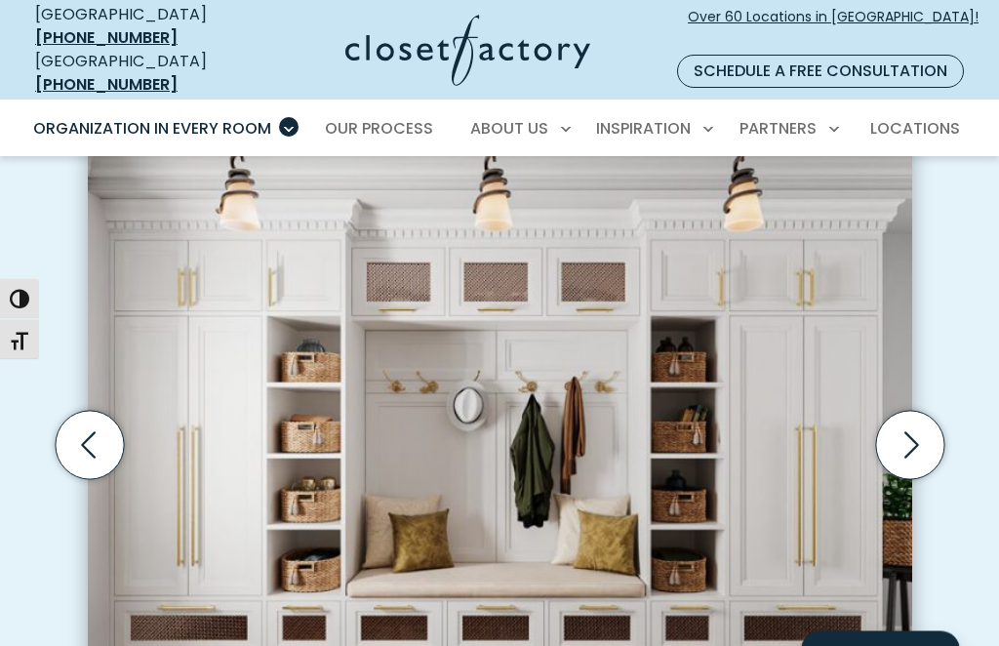
scroll to position [544, 0]
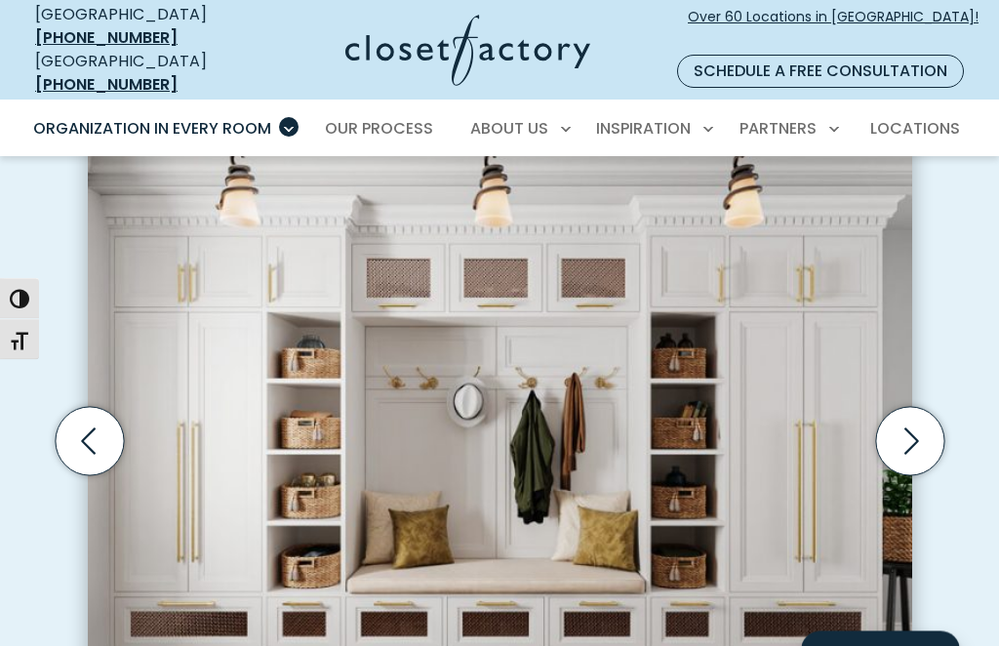
click at [894, 422] on icon "Next slide" at bounding box center [909, 442] width 68 height 68
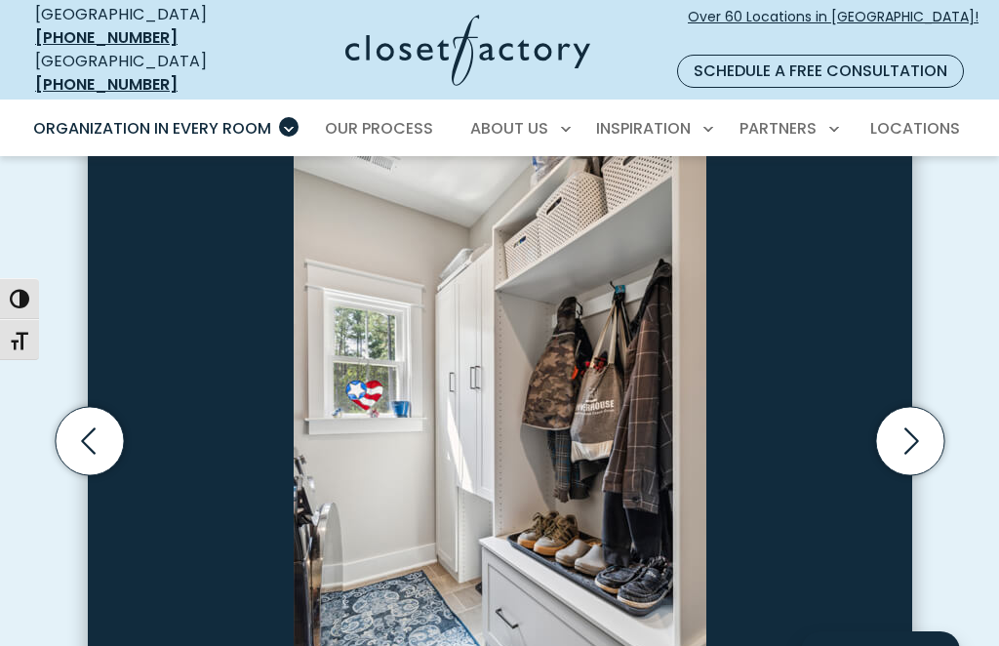
click at [911, 419] on icon "Next slide" at bounding box center [909, 441] width 68 height 68
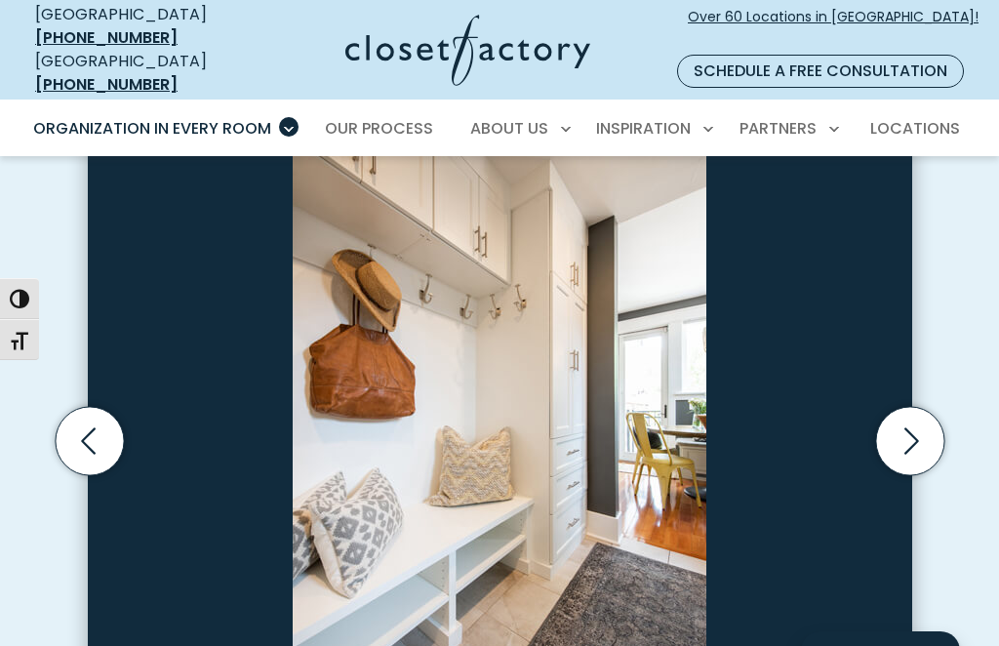
click at [908, 427] on icon "Next slide" at bounding box center [911, 440] width 15 height 26
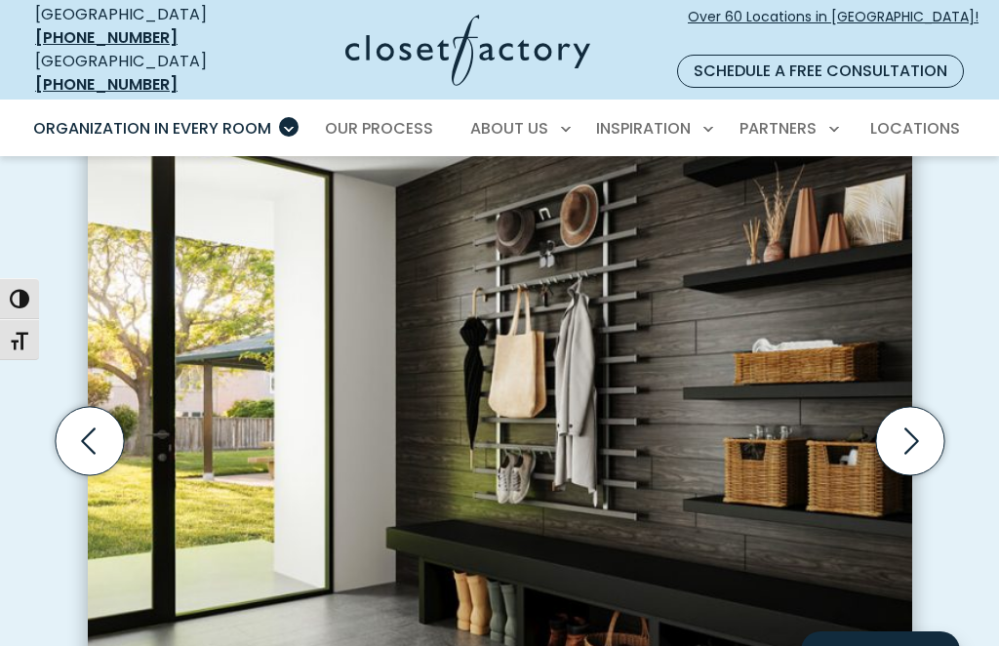
click at [913, 414] on icon "Next slide" at bounding box center [909, 441] width 68 height 68
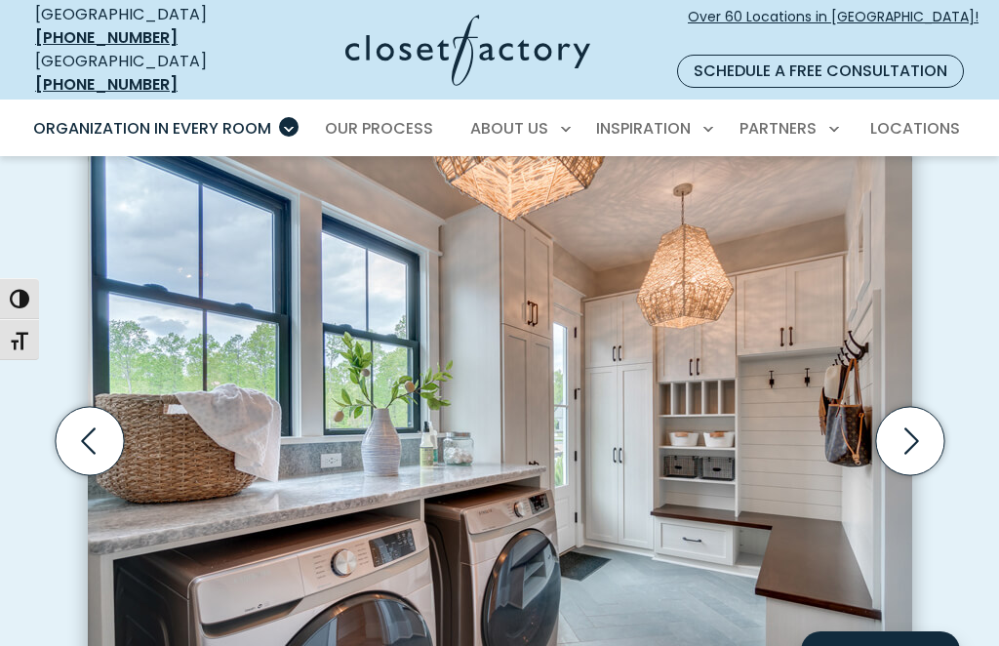
click at [909, 412] on icon "Next slide" at bounding box center [909, 441] width 68 height 68
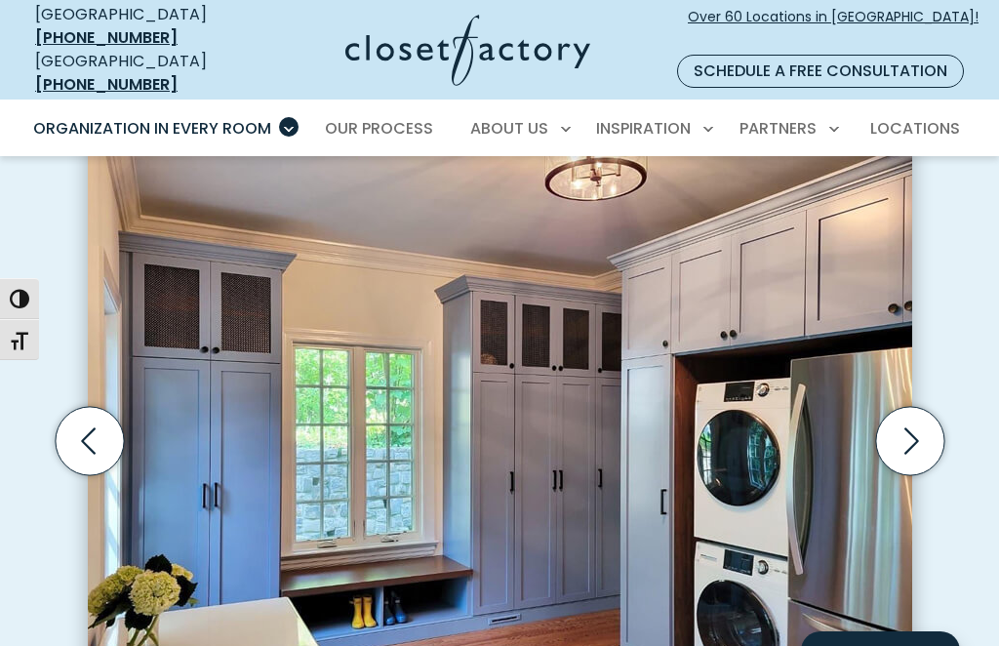
click at [913, 439] on icon "Next slide" at bounding box center [909, 441] width 68 height 68
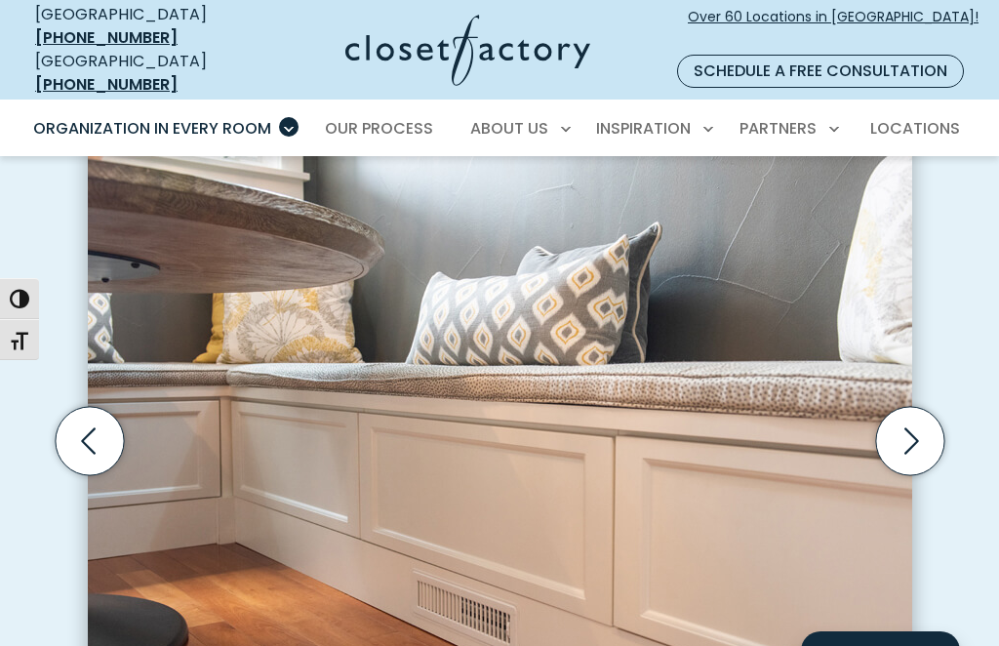
click at [916, 428] on icon "Next slide" at bounding box center [909, 441] width 68 height 68
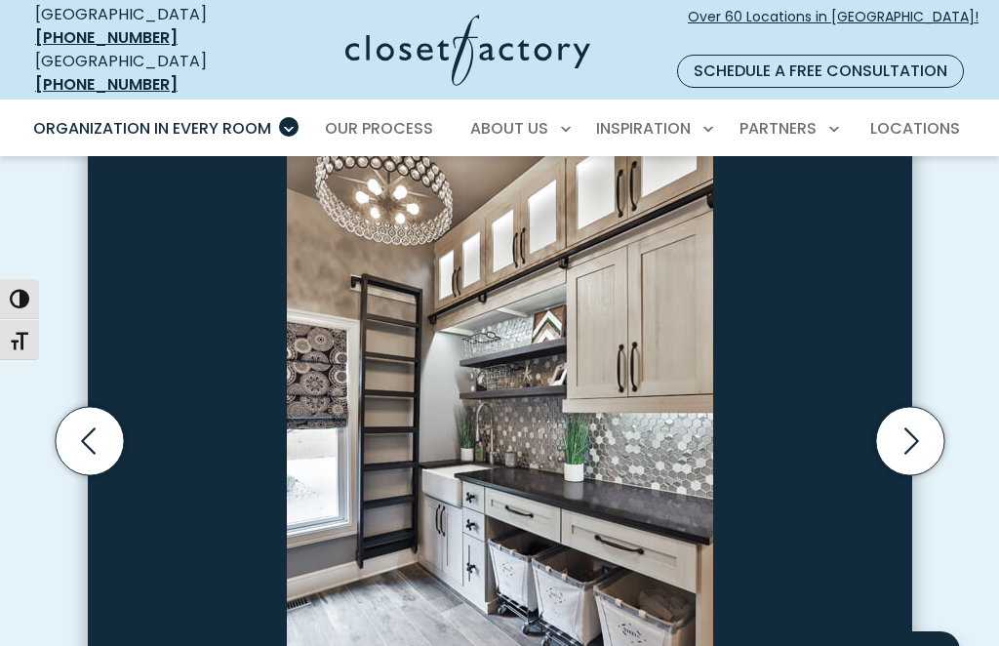
click at [917, 408] on icon "Next slide" at bounding box center [909, 441] width 68 height 68
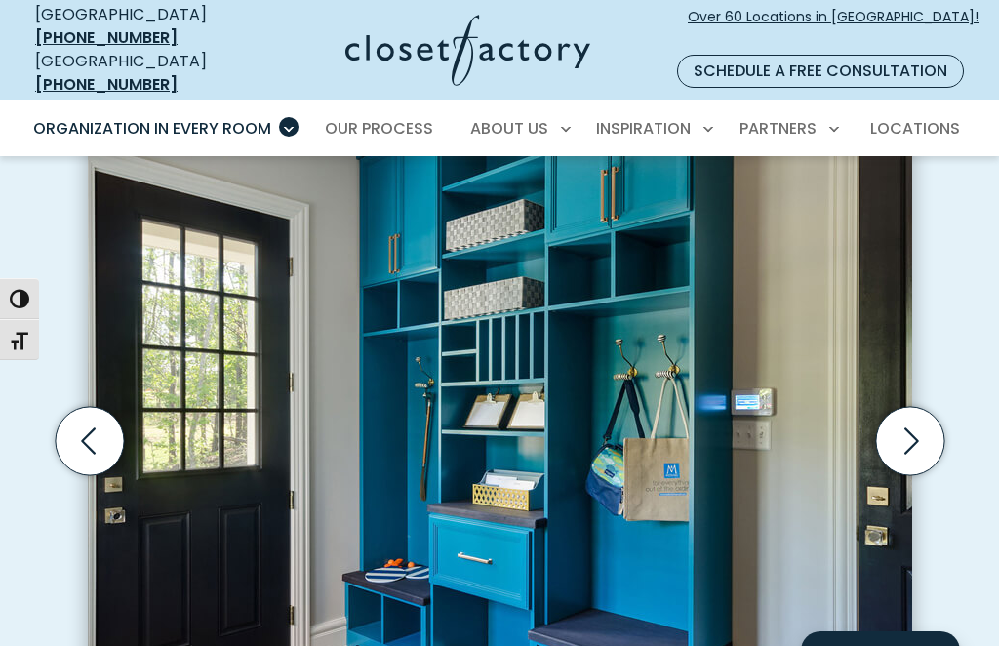
click at [908, 415] on icon "Next slide" at bounding box center [909, 441] width 68 height 68
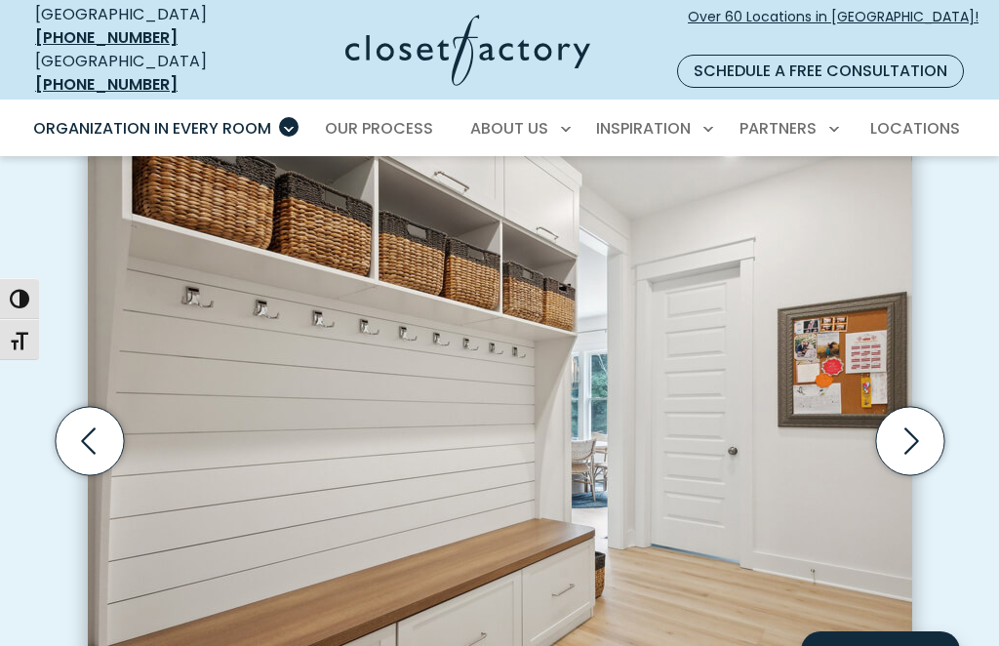
click at [906, 416] on icon "Next slide" at bounding box center [909, 441] width 68 height 68
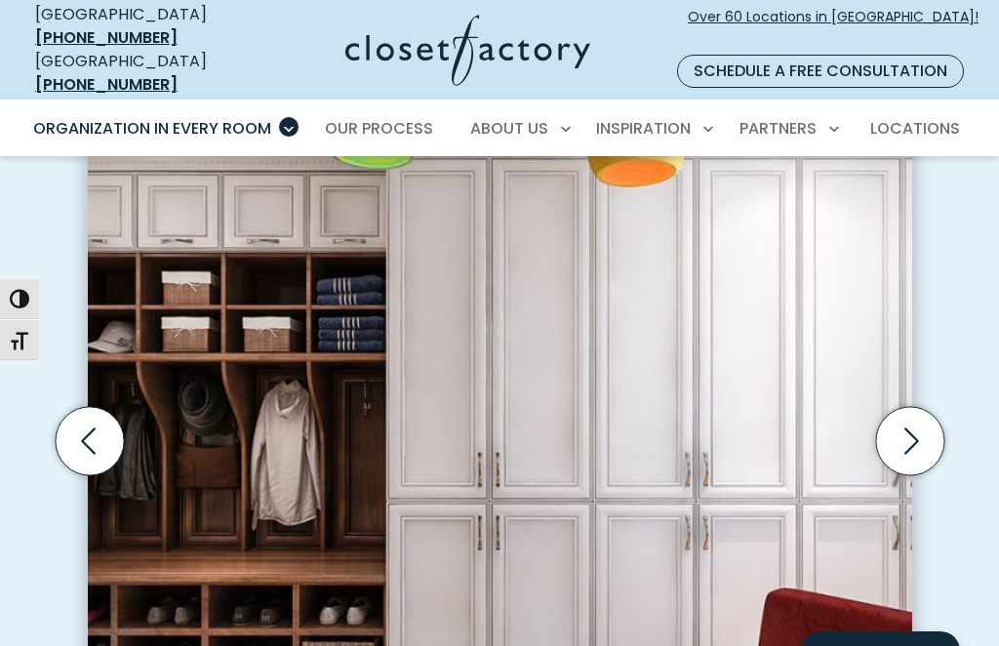
click at [923, 408] on icon "Next slide" at bounding box center [909, 441] width 68 height 68
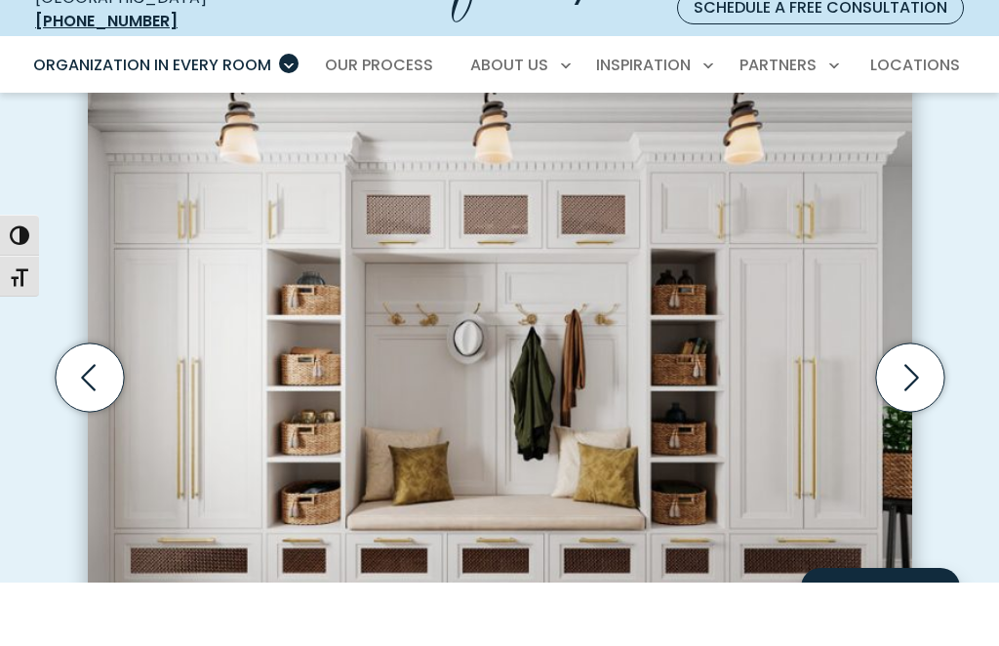
scroll to position [610, 0]
